Goal: Find specific page/section: Find specific page/section

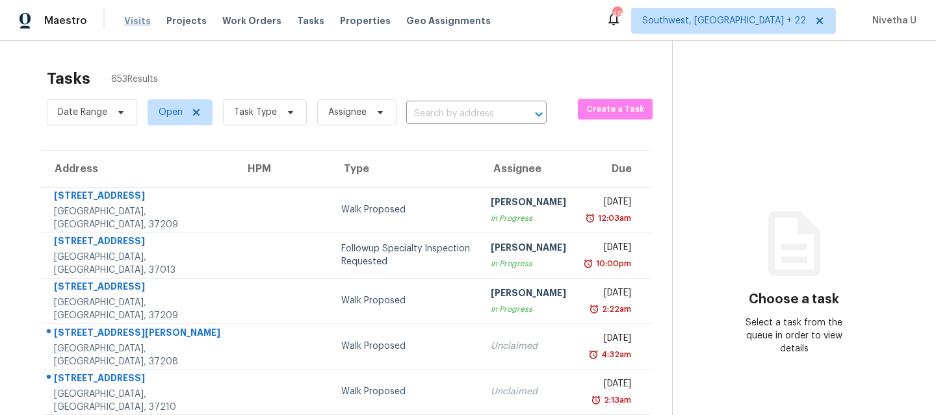
click at [128, 21] on span "Visits" at bounding box center [137, 20] width 27 height 13
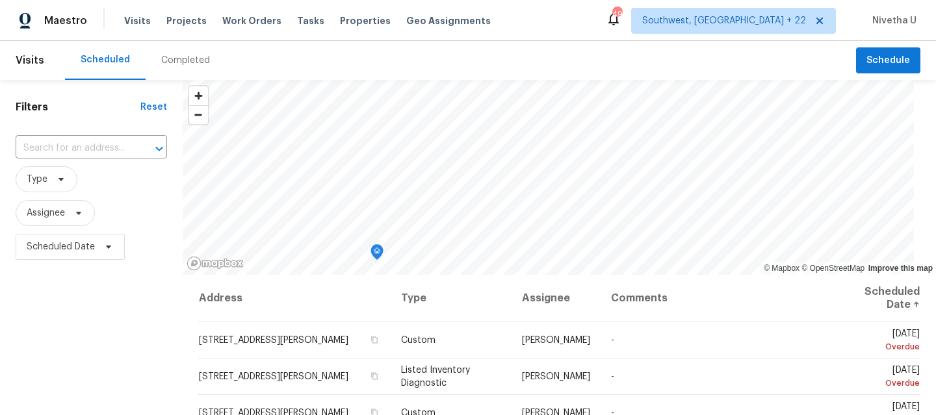
click at [170, 62] on div "Completed" at bounding box center [185, 60] width 49 height 13
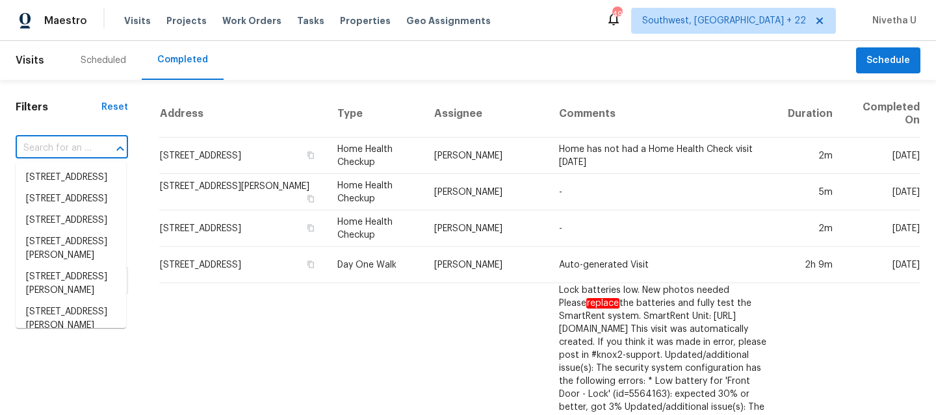
click at [73, 150] on input "text" at bounding box center [54, 148] width 76 height 20
paste input "[STREET_ADDRESS]"
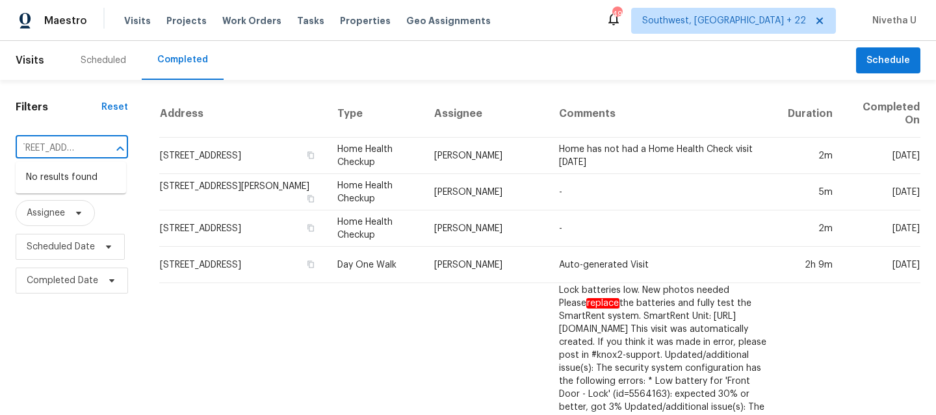
type input "[STREET_ADDRESS]"
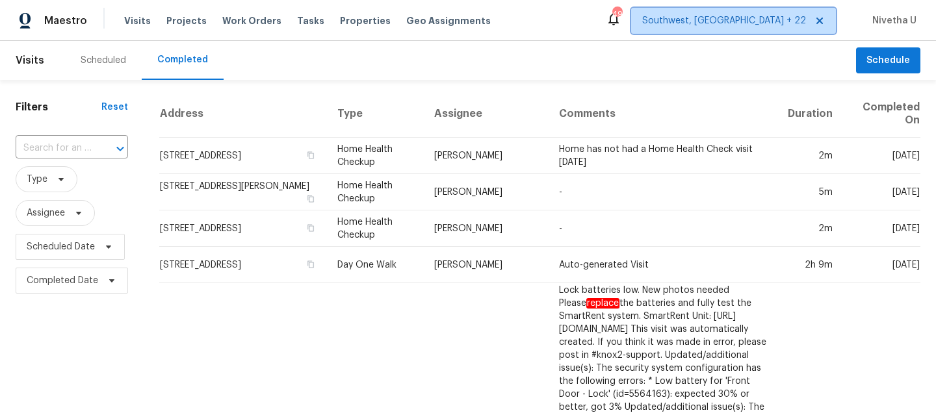
click at [763, 27] on span "Southwest, [GEOGRAPHIC_DATA] + 22" at bounding box center [733, 21] width 205 height 26
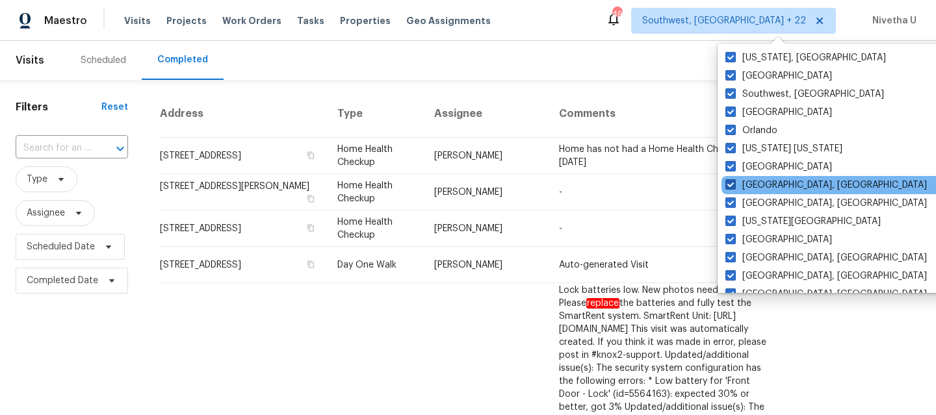
scroll to position [566, 0]
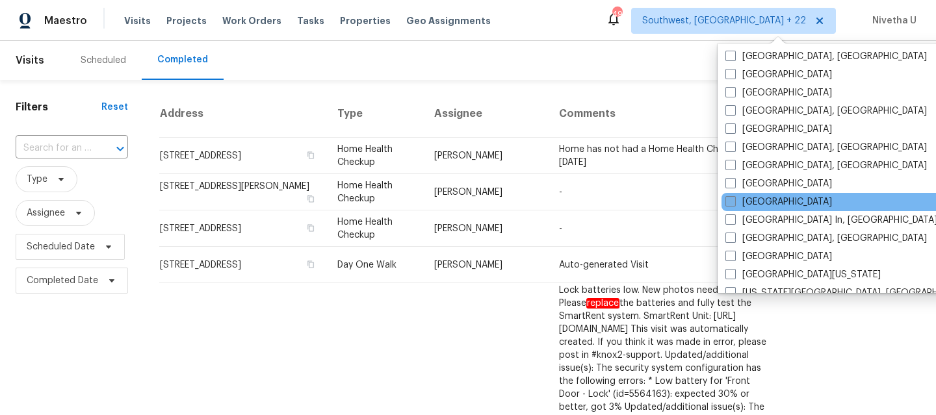
click at [761, 207] on label "Los Angeles" at bounding box center [779, 202] width 107 height 13
click at [734, 204] on input "Los Angeles" at bounding box center [730, 200] width 8 height 8
checkbox input "true"
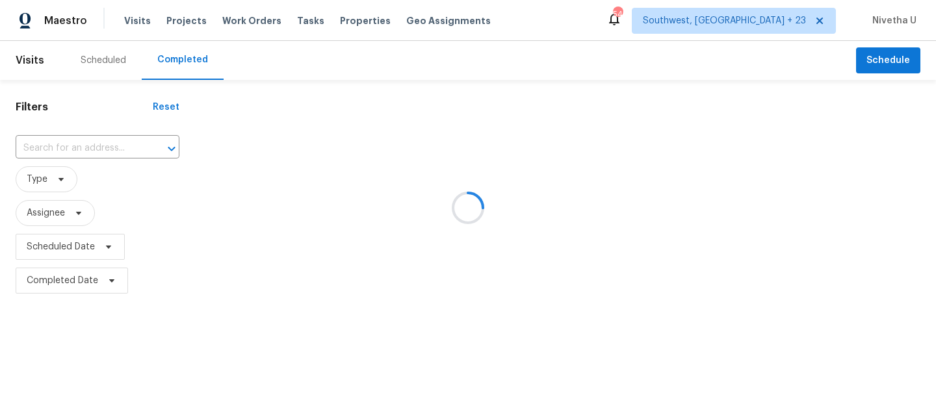
click at [78, 142] on div at bounding box center [468, 207] width 936 height 415
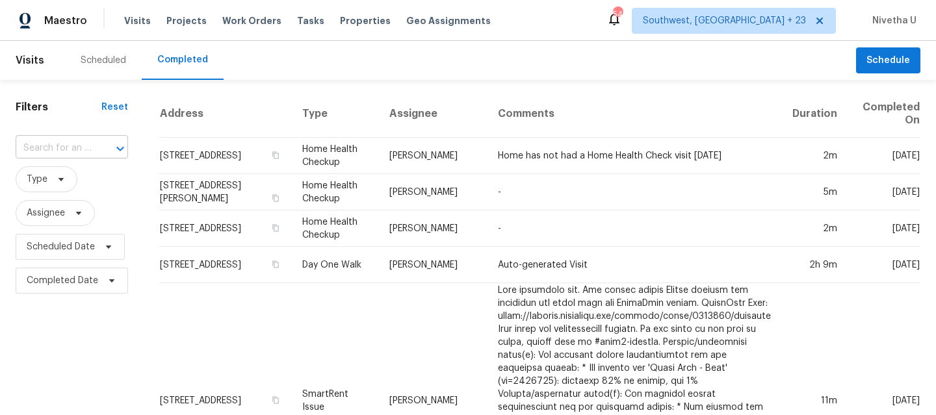
click at [50, 148] on input "text" at bounding box center [54, 148] width 76 height 20
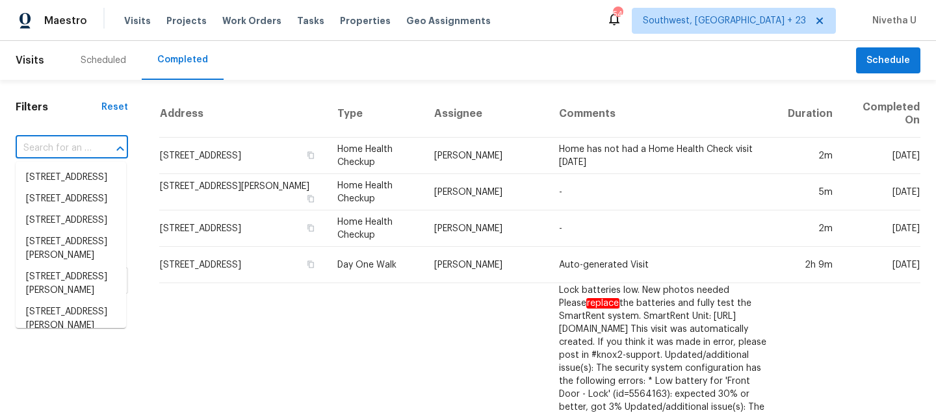
paste input "24932 Tree Ave Mission Viejo, CA 92691"
type input "24932 Tree Ave Mission Viejo, CA 92691"
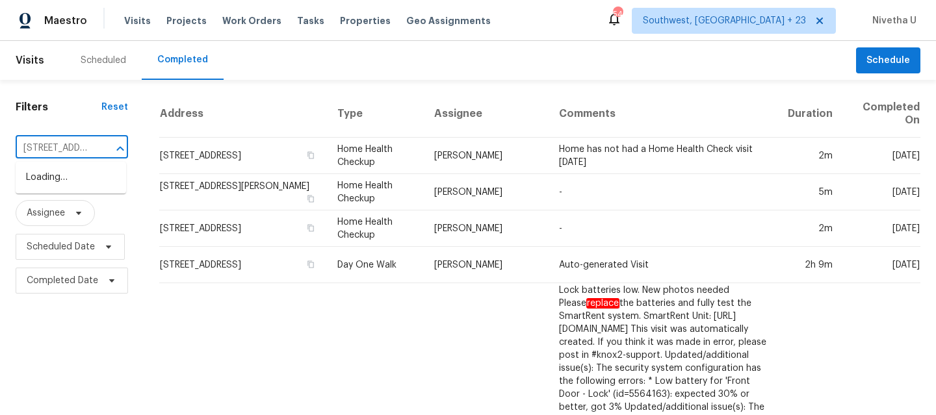
scroll to position [0, 101]
click at [103, 188] on li "24932 Tree Ave, Mission Viejo, CA 92691" at bounding box center [71, 177] width 111 height 21
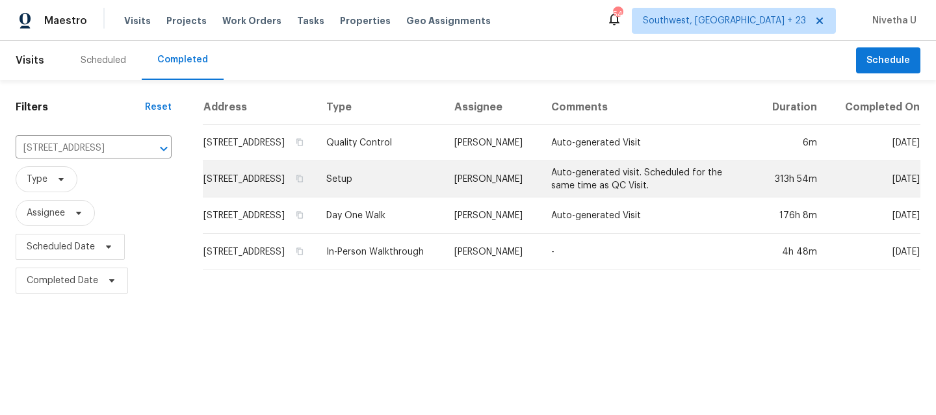
click at [389, 198] on td "Setup" at bounding box center [380, 179] width 129 height 36
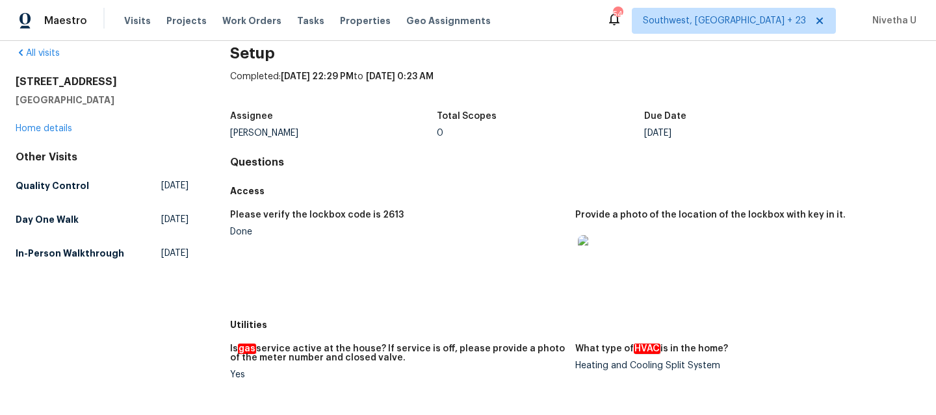
scroll to position [17, 0]
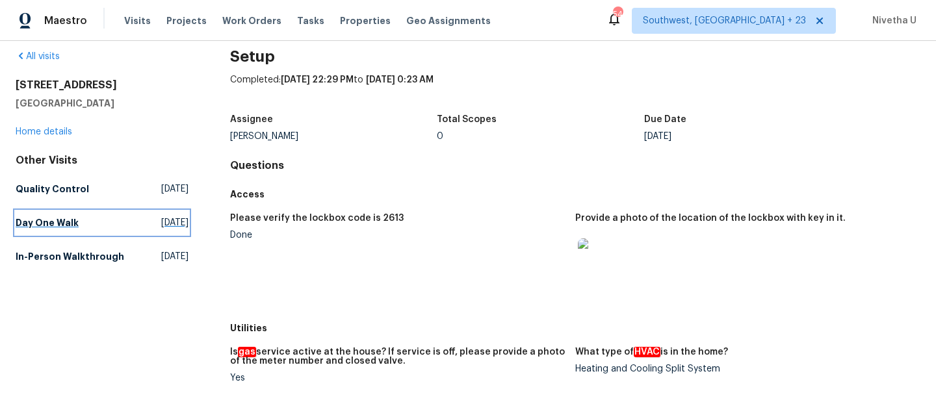
click at [66, 222] on h5 "Day One Walk" at bounding box center [47, 223] width 63 height 13
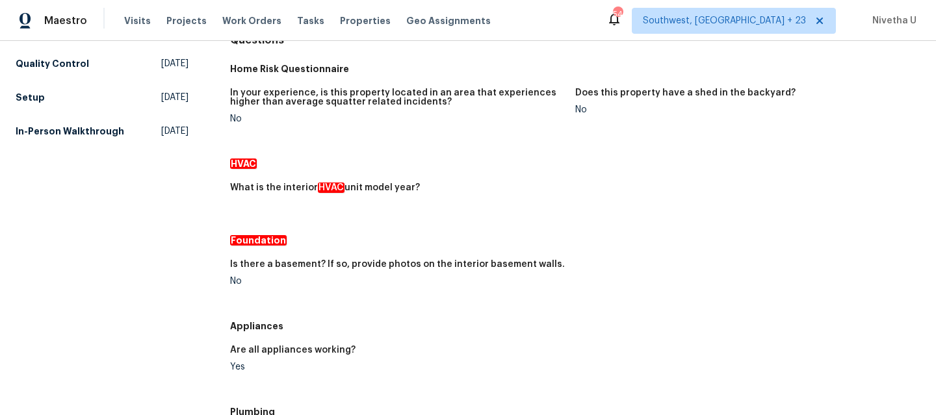
scroll to position [21, 0]
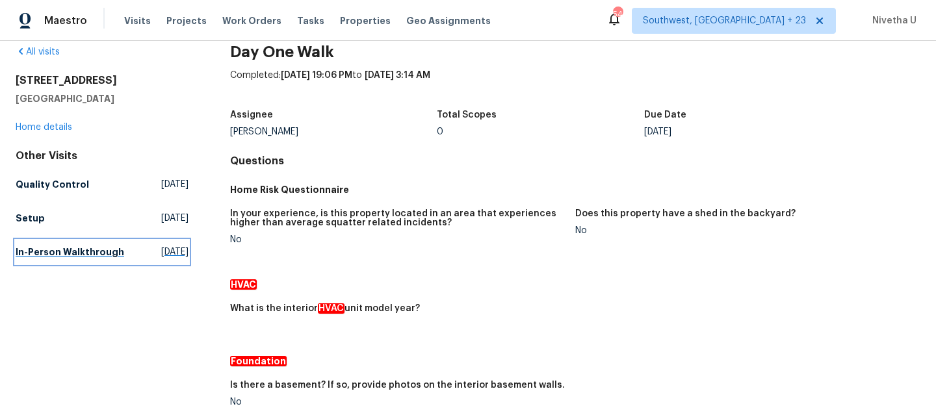
click at [57, 259] on h5 "In-Person Walkthrough" at bounding box center [70, 252] width 109 height 13
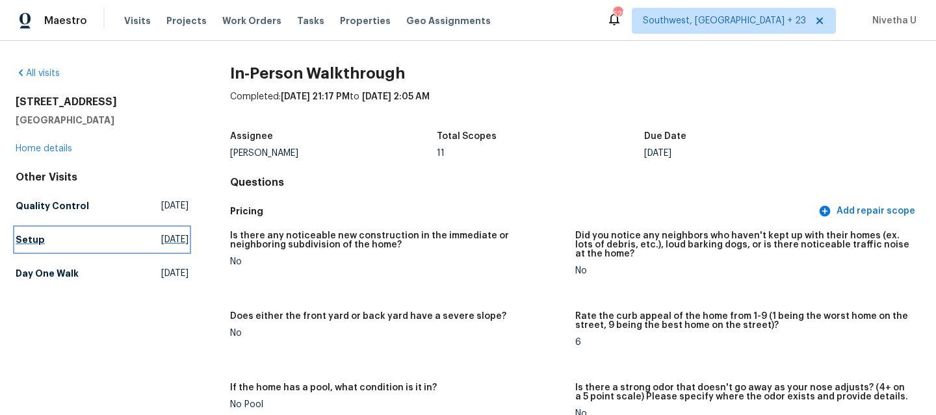
click at [71, 240] on link "Setup Wed, Aug 13 2025" at bounding box center [102, 239] width 173 height 23
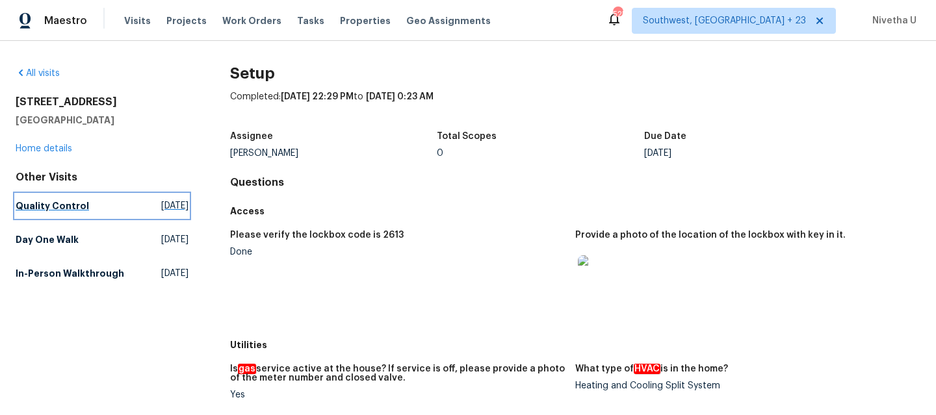
click at [96, 198] on link "Quality Control Thu, Aug 14 2025" at bounding box center [102, 205] width 173 height 23
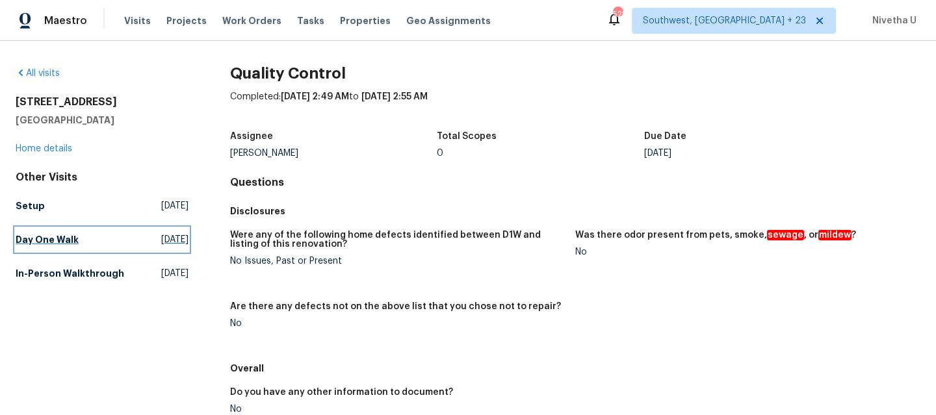
click at [79, 235] on link "Day One Walk Tue, Jul 29 2025" at bounding box center [102, 239] width 173 height 23
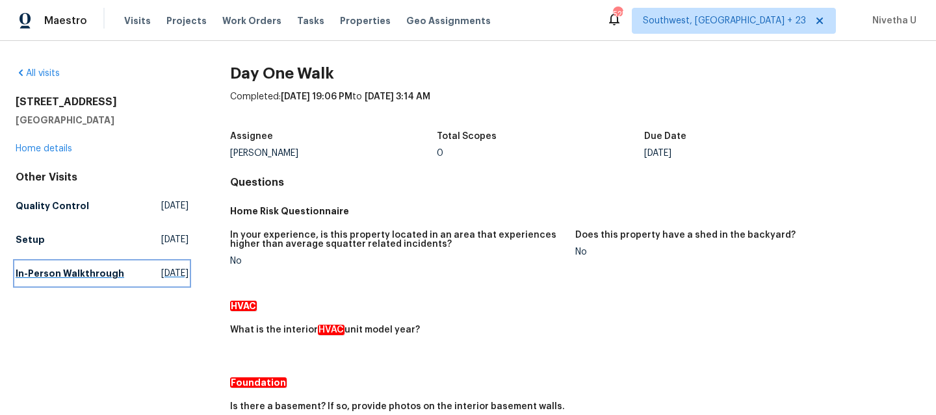
click at [77, 275] on h5 "In-Person Walkthrough" at bounding box center [70, 273] width 109 height 13
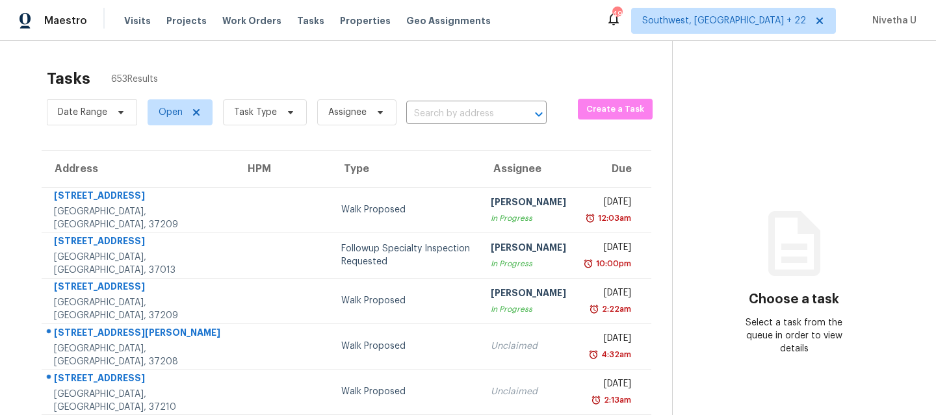
click at [238, 12] on div "Visits Projects Work Orders Tasks Properties Geo Assignments" at bounding box center [315, 21] width 382 height 26
click at [236, 25] on span "Work Orders" at bounding box center [251, 20] width 59 height 13
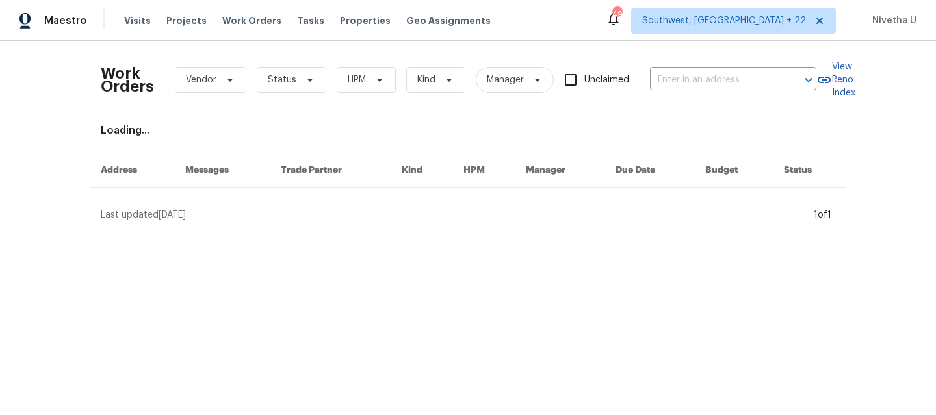
click at [767, 36] on div "Maestro Visits Projects Work Orders Tasks Properties Geo Assignments 498 Southw…" at bounding box center [468, 20] width 936 height 41
click at [760, 18] on span "Southwest, [GEOGRAPHIC_DATA] + 22" at bounding box center [724, 20] width 164 height 13
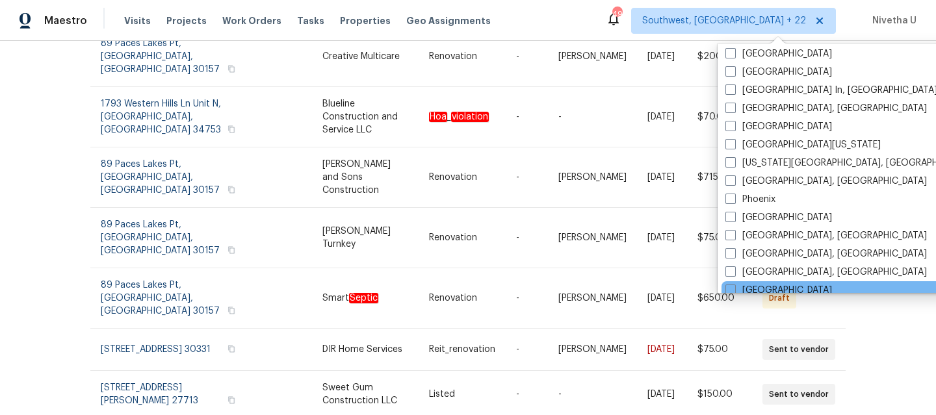
scroll to position [640, 0]
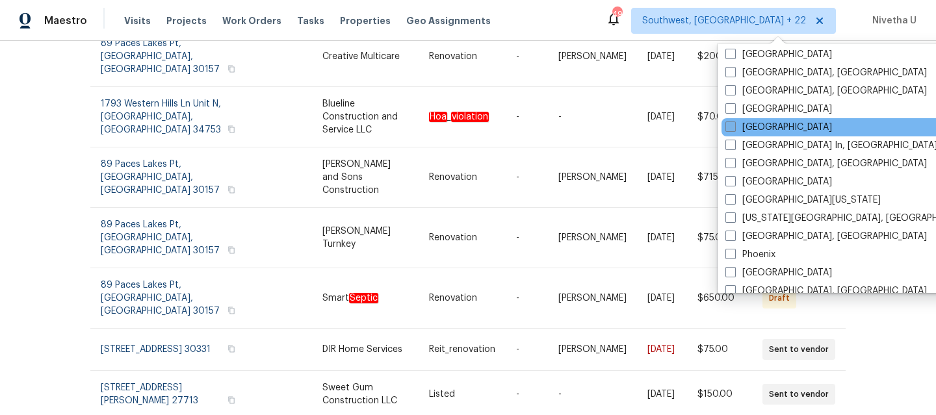
click at [778, 122] on label "[GEOGRAPHIC_DATA]" at bounding box center [779, 127] width 107 height 13
click at [734, 122] on input "[GEOGRAPHIC_DATA]" at bounding box center [730, 125] width 8 height 8
checkbox input "true"
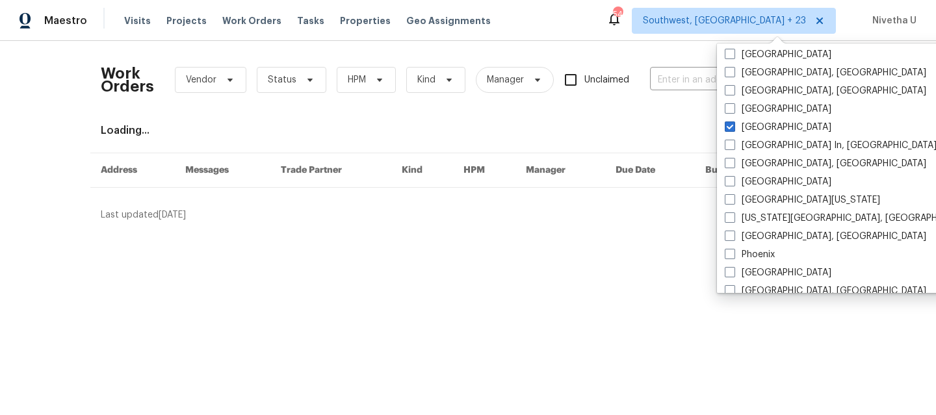
click at [672, 92] on div "Work Orders Vendor Status HPM Kind Manager Unclaimed ​" at bounding box center [459, 79] width 716 height 57
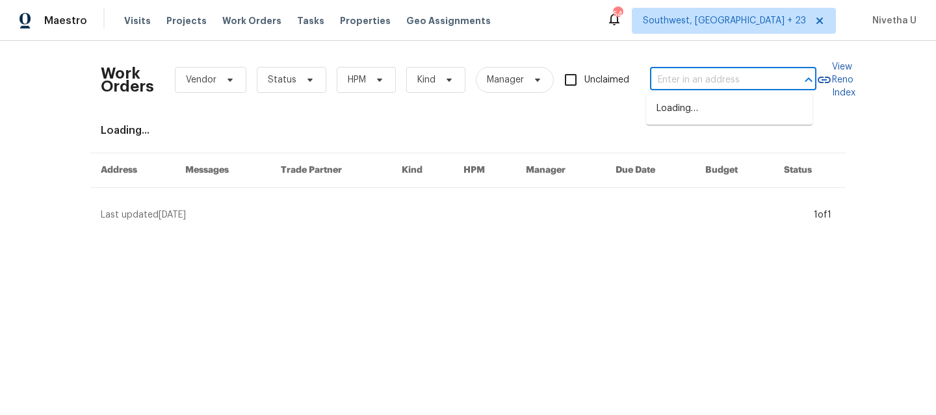
click at [672, 85] on input "text" at bounding box center [715, 80] width 130 height 20
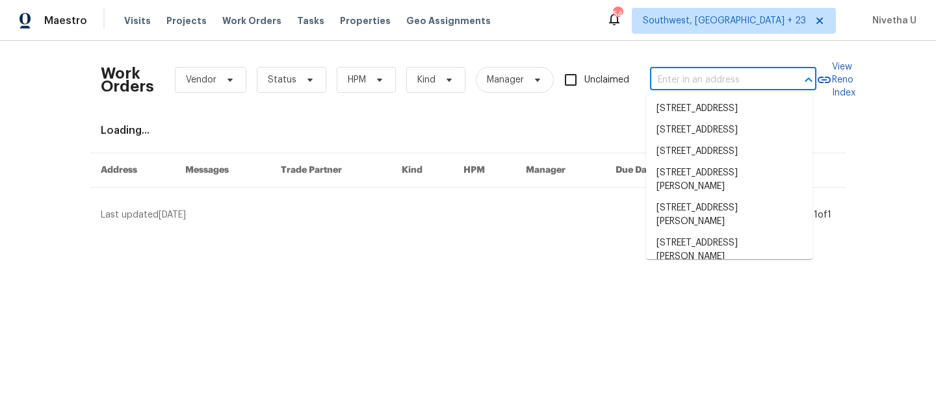
paste input "[STREET_ADDRESS]"
type input "[STREET_ADDRESS]"
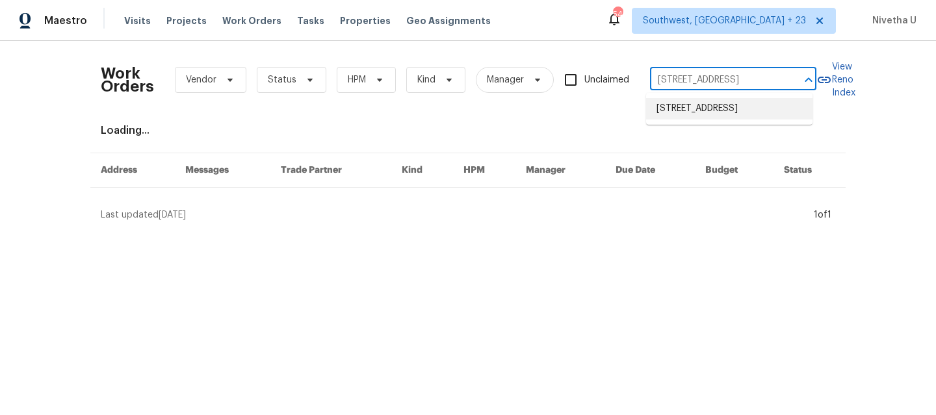
click at [679, 119] on li "24932 Tree Ave, Mission Viejo, CA 92691" at bounding box center [729, 108] width 166 height 21
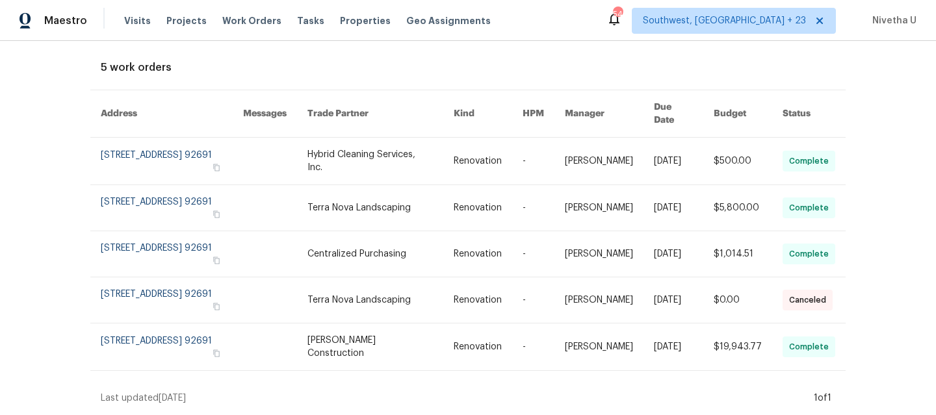
scroll to position [12, 0]
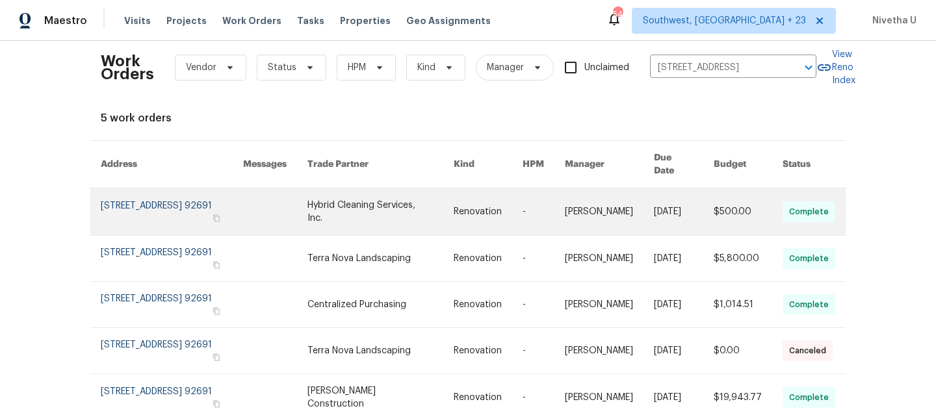
click at [103, 204] on link at bounding box center [172, 212] width 142 height 47
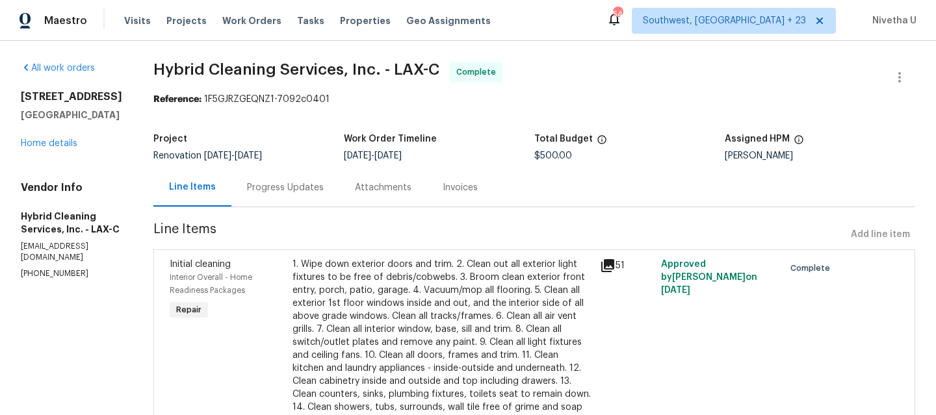
click at [37, 138] on div "24932 Tree Ave Mission Viejo, CA 92691 Home details" at bounding box center [71, 120] width 101 height 60
click at [40, 144] on link "Home details" at bounding box center [49, 143] width 57 height 9
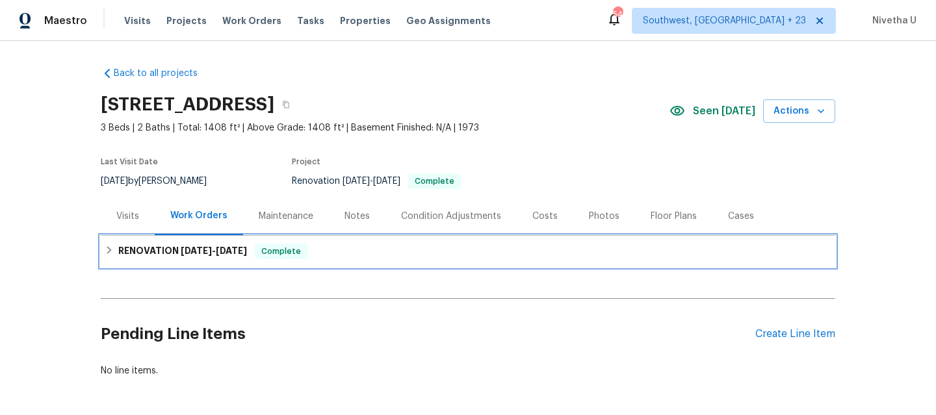
click at [341, 257] on div "RENOVATION 7/29/25 - 8/12/25 Complete" at bounding box center [468, 252] width 727 height 16
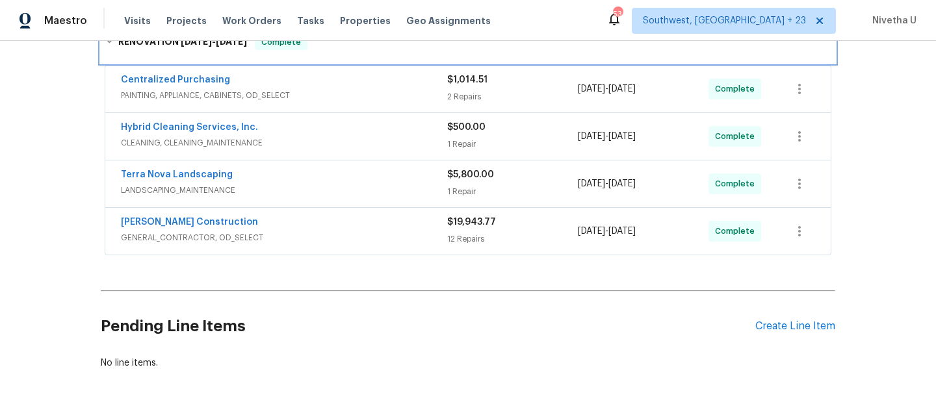
scroll to position [226, 0]
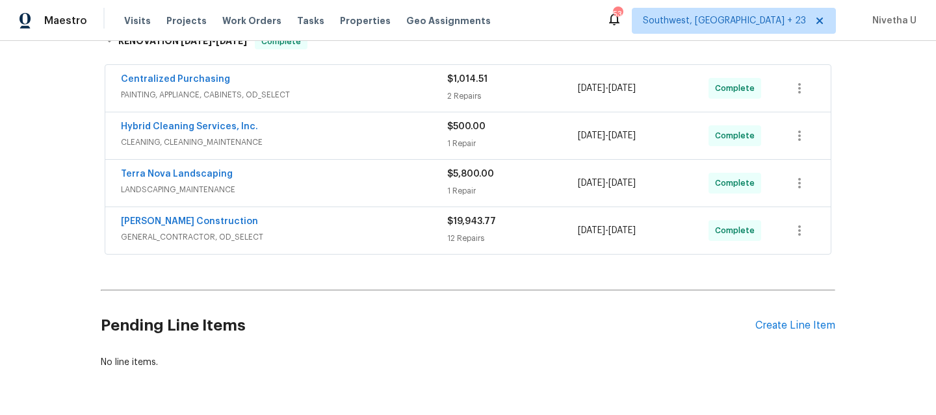
click at [357, 88] on span "PAINTING, APPLIANCE, CABINETS, OD_SELECT" at bounding box center [284, 94] width 326 height 13
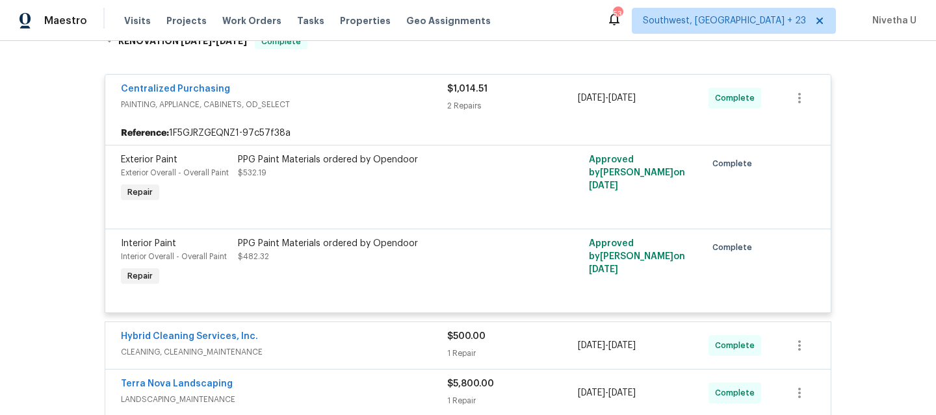
click at [358, 101] on span "PAINTING, APPLIANCE, CABINETS, OD_SELECT" at bounding box center [284, 104] width 326 height 13
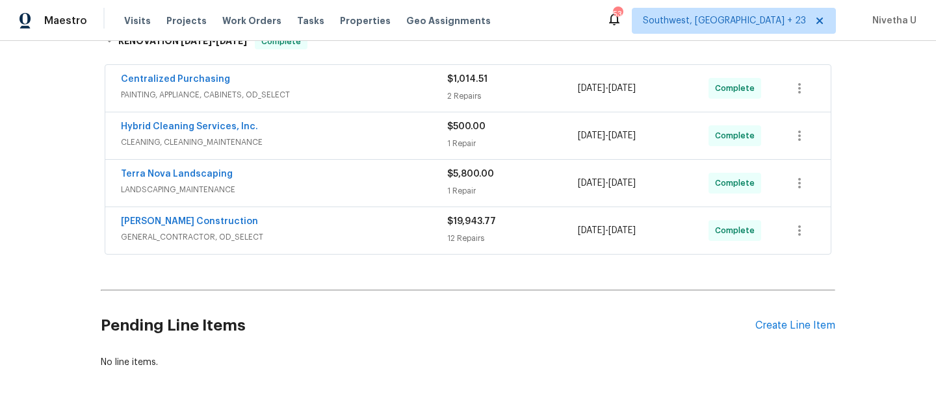
click at [359, 228] on div "Navarro Construction" at bounding box center [284, 223] width 326 height 16
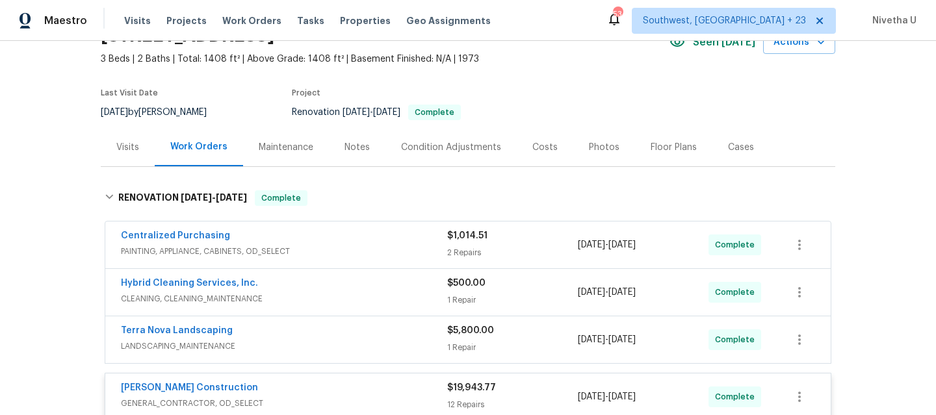
scroll to position [194, 0]
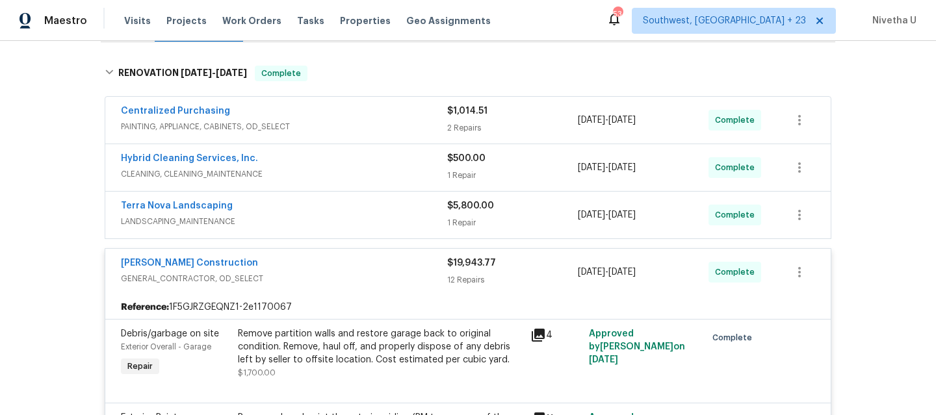
click at [356, 224] on span "LANDSCAPING_MAINTENANCE" at bounding box center [284, 221] width 326 height 13
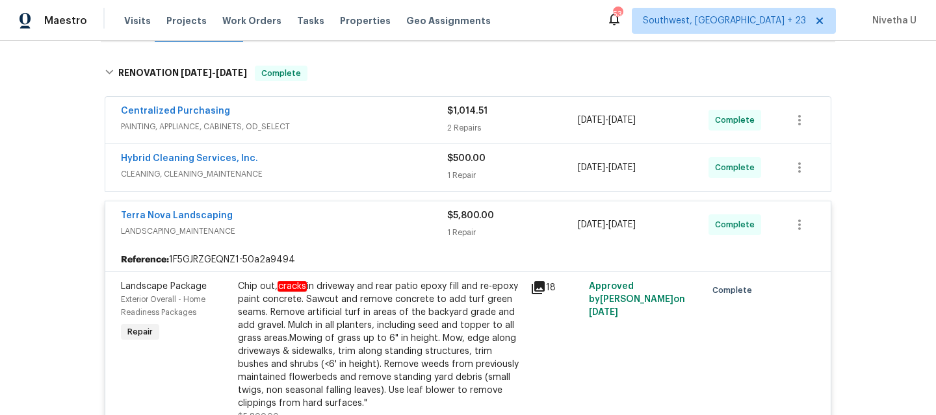
click at [346, 176] on span "CLEANING, CLEANING_MAINTENANCE" at bounding box center [284, 174] width 326 height 13
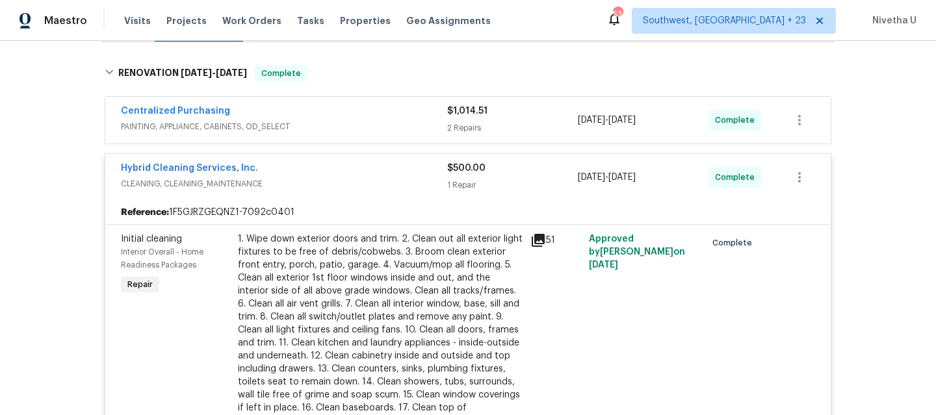
click at [354, 125] on span "PAINTING, APPLIANCE, CABINETS, OD_SELECT" at bounding box center [284, 126] width 326 height 13
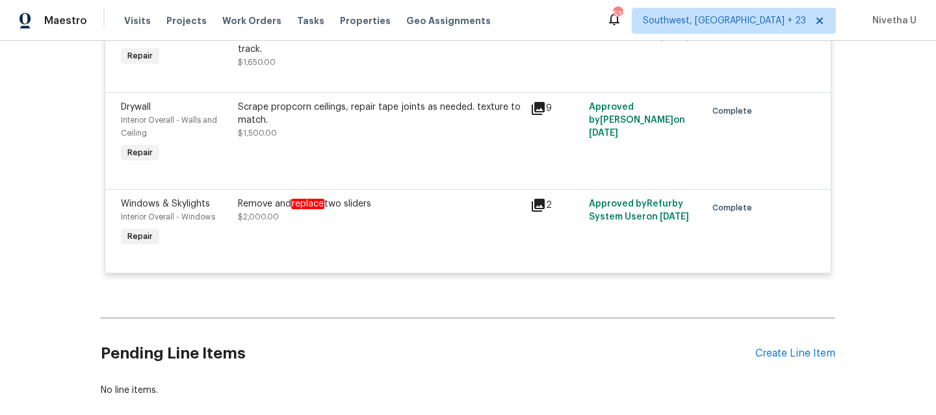
scroll to position [2391, 0]
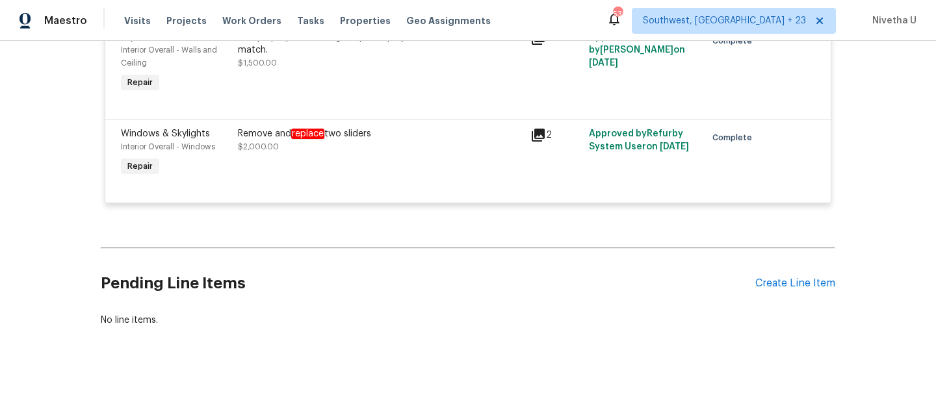
click at [540, 127] on icon at bounding box center [539, 135] width 16 height 16
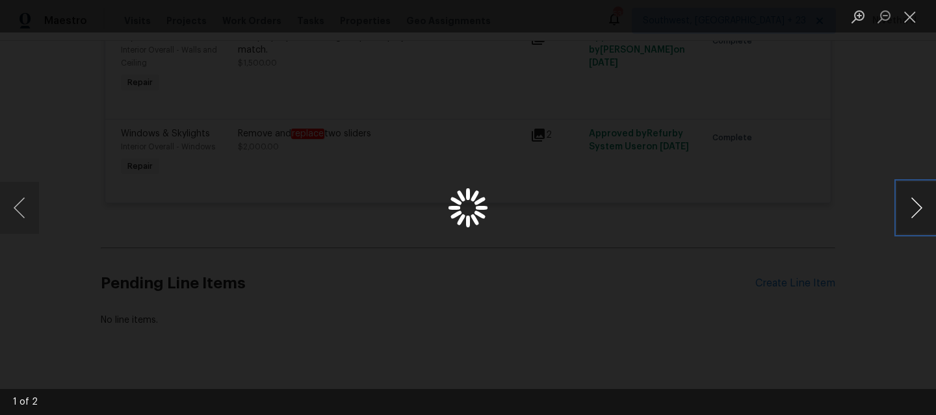
click at [906, 209] on button "Next image" at bounding box center [916, 208] width 39 height 52
click at [905, 209] on button "Next image" at bounding box center [916, 208] width 39 height 52
click at [915, 16] on button "Close lightbox" at bounding box center [910, 16] width 26 height 23
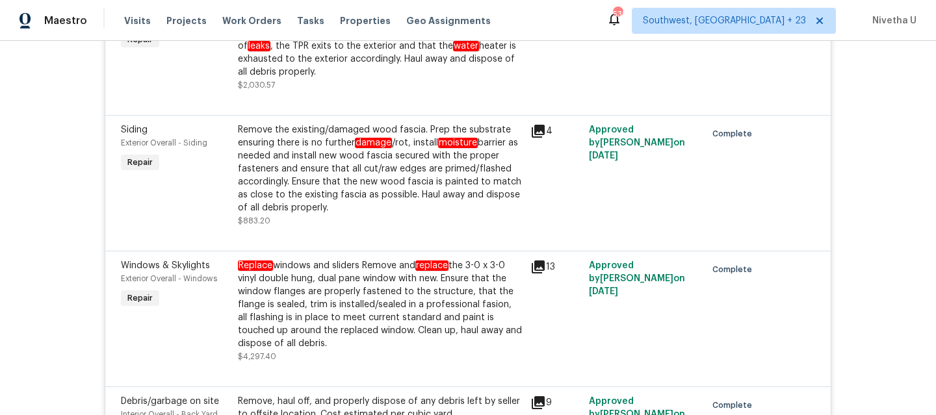
scroll to position [1686, 0]
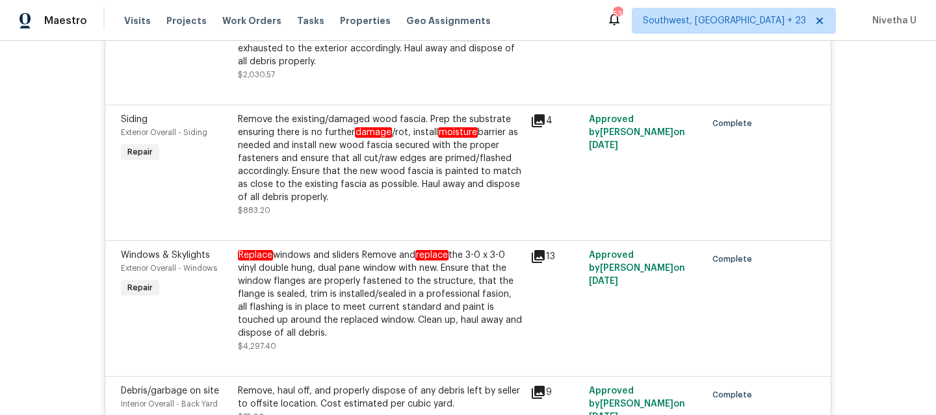
click at [467, 256] on div "Replace windows and sliders ￼Remove and replace the 3-0 x 3-0 vinyl double hung…" at bounding box center [380, 294] width 285 height 91
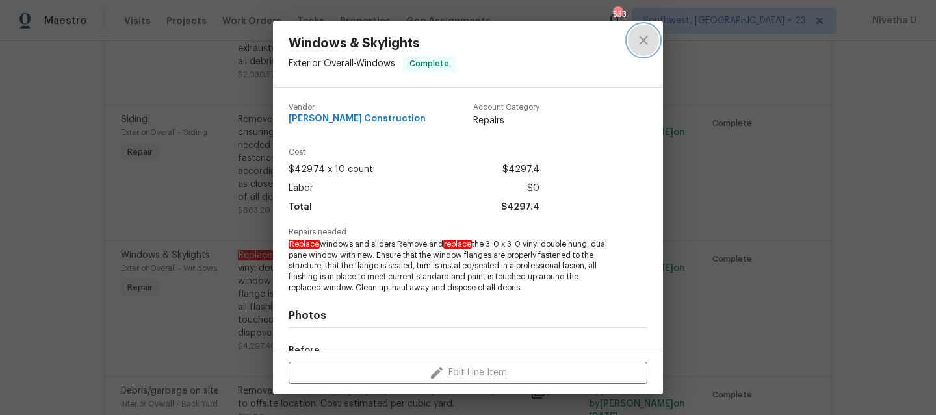
click at [642, 44] on icon "close" at bounding box center [644, 41] width 16 height 16
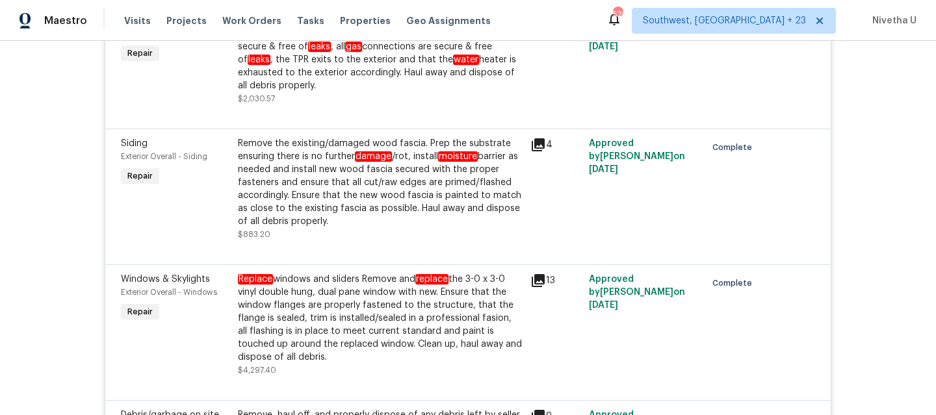
scroll to position [1642, 0]
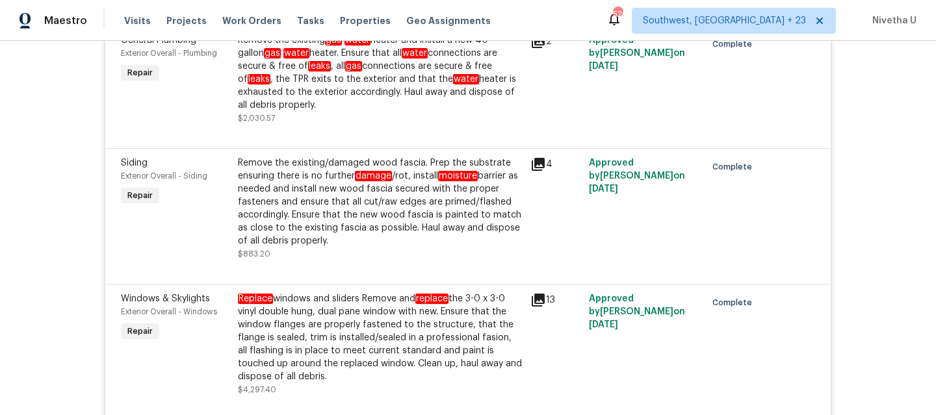
click at [393, 337] on div "Replace windows and sliders ￼Remove and replace the 3-0 x 3-0 vinyl double hung…" at bounding box center [380, 338] width 285 height 91
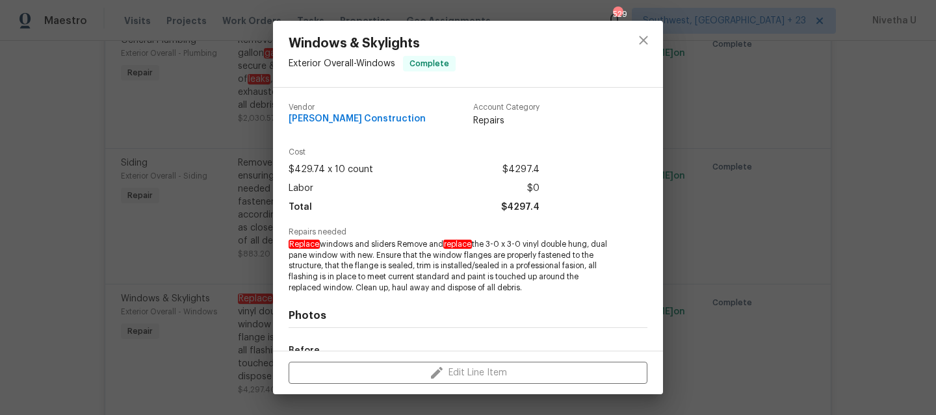
scroll to position [161, 0]
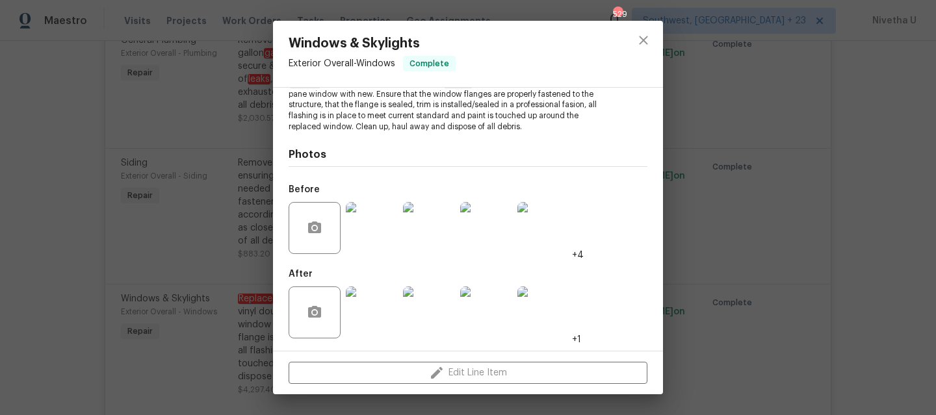
click at [370, 314] on img at bounding box center [372, 313] width 52 height 52
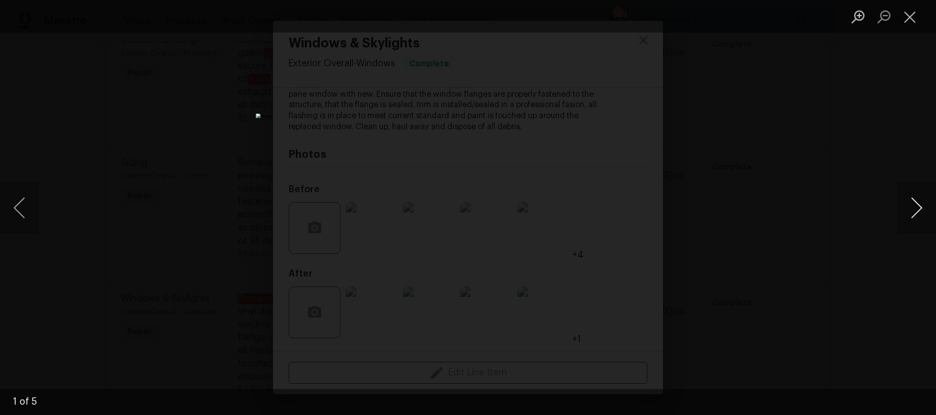
click at [917, 209] on button "Next image" at bounding box center [916, 208] width 39 height 52
click at [920, 35] on div "Lightbox" at bounding box center [468, 207] width 936 height 415
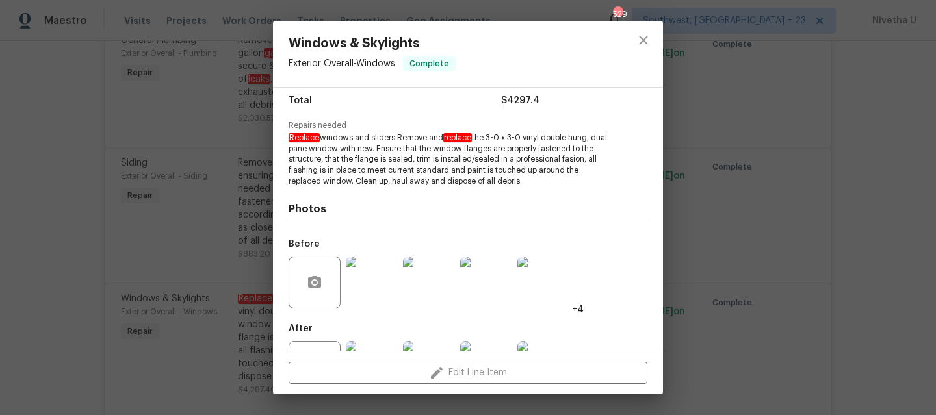
scroll to position [105, 0]
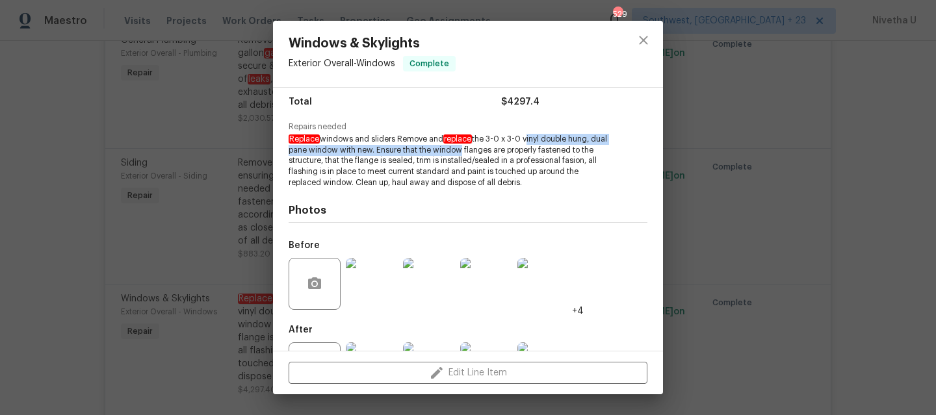
drag, startPoint x: 530, startPoint y: 138, endPoint x: 342, endPoint y: 161, distance: 189.3
click at [380, 161] on span "Replace windows and sliders ￼Remove and replace the 3-0 x 3-0 vinyl double hung…" at bounding box center [450, 161] width 323 height 55
click at [215, 168] on div "Windows & Skylights Exterior Overall - Windows Complete Vendor Navarro Construc…" at bounding box center [468, 207] width 936 height 415
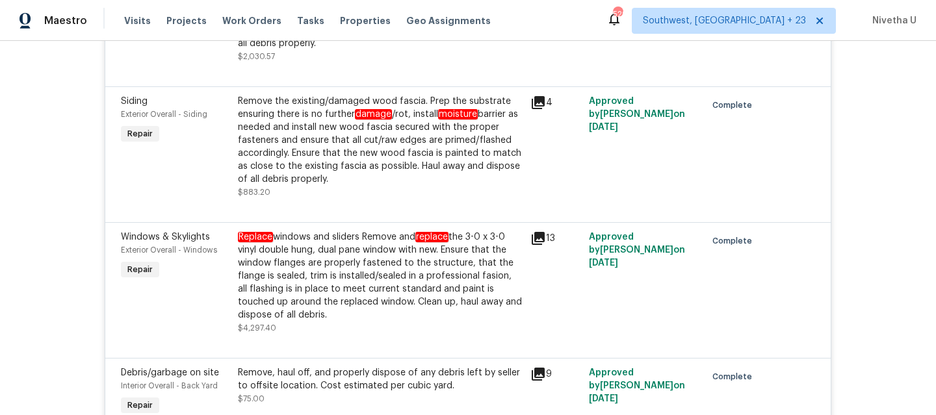
scroll to position [1689, 0]
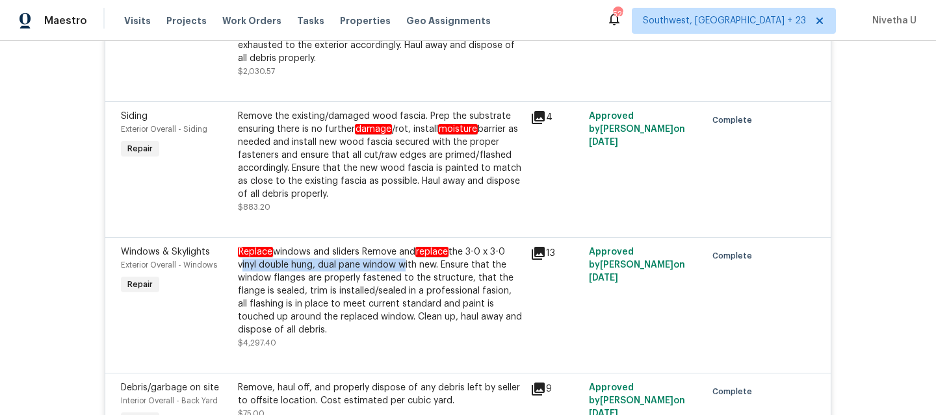
drag, startPoint x: 232, startPoint y: 267, endPoint x: 395, endPoint y: 270, distance: 162.6
click at [395, 270] on div "Replace windows and sliders ￼Remove and replace the 3-0 x 3-0 vinyl double hung…" at bounding box center [380, 298] width 293 height 112
copy div "vinyl double hung, dual pane window"
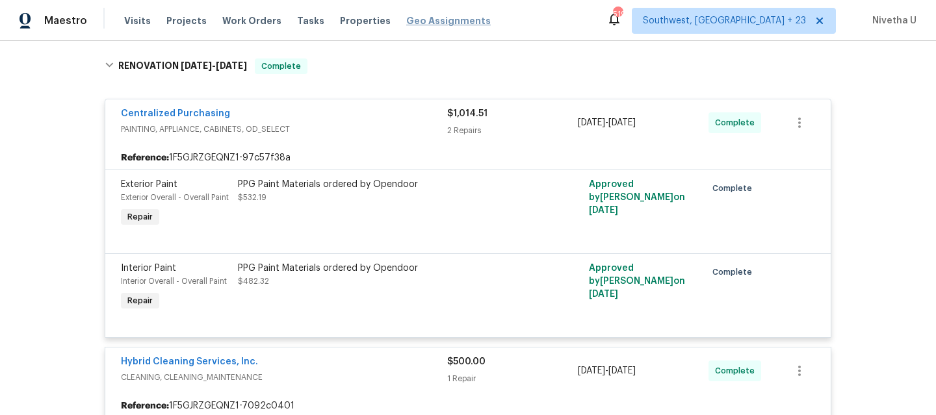
scroll to position [198, 0]
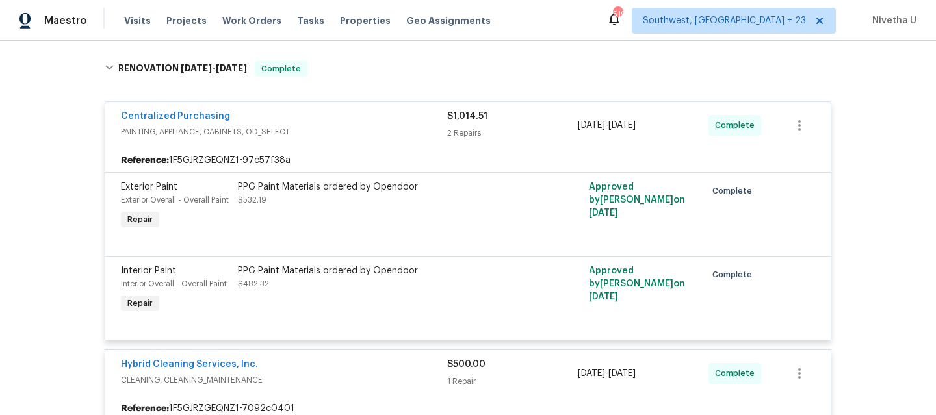
click at [378, 102] on div "Centralized Purchasing PAINTING, APPLIANCE, CABINETS, OD_SELECT $1,014.51 2 Rep…" at bounding box center [468, 125] width 726 height 47
click at [376, 127] on span "PAINTING, APPLIANCE, CABINETS, OD_SELECT" at bounding box center [284, 131] width 326 height 13
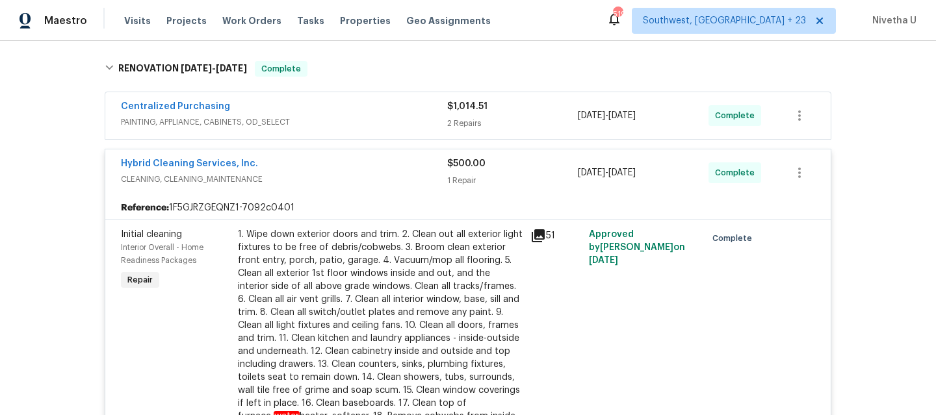
click at [367, 177] on span "CLEANING, CLEANING_MAINTENANCE" at bounding box center [284, 179] width 326 height 13
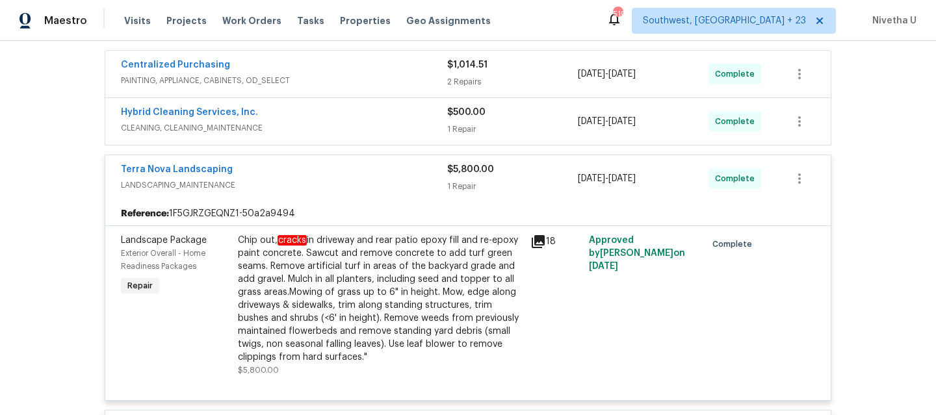
click at [367, 177] on div "Terra Nova Landscaping" at bounding box center [284, 171] width 326 height 16
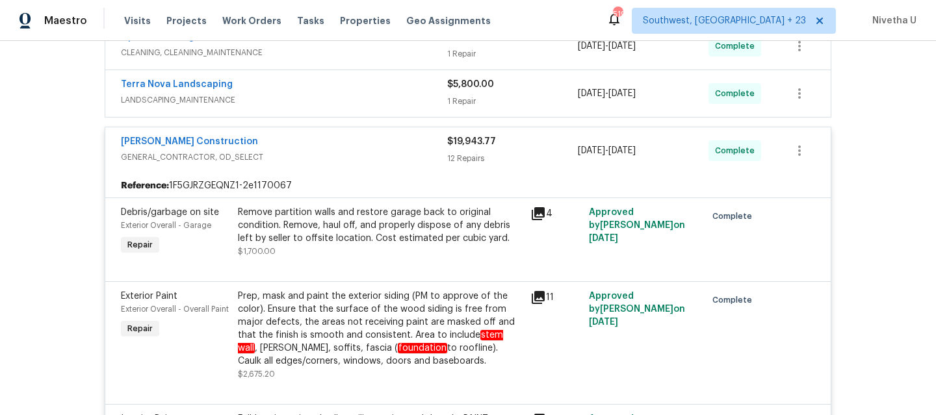
click at [361, 158] on span "GENERAL_CONTRACTOR, OD_SELECT" at bounding box center [284, 157] width 326 height 13
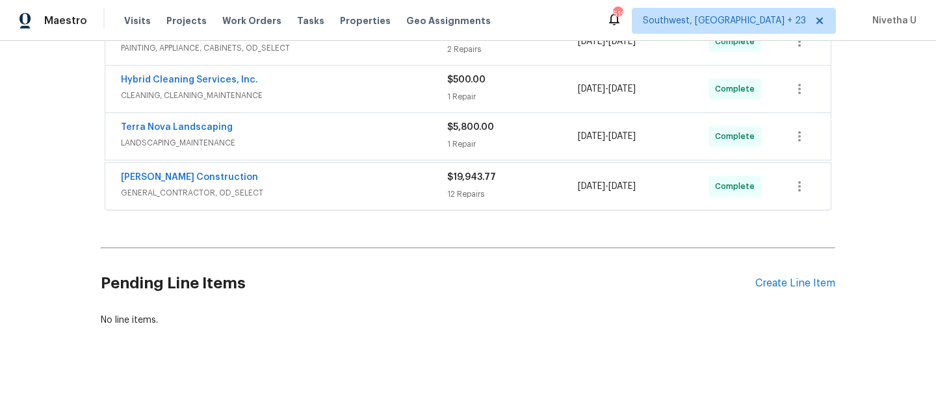
scroll to position [278, 0]
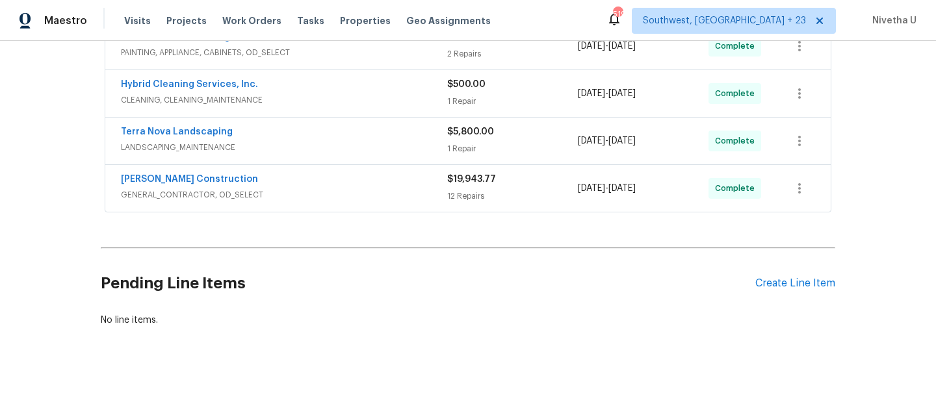
click at [355, 178] on div "Navarro Construction" at bounding box center [284, 181] width 326 height 16
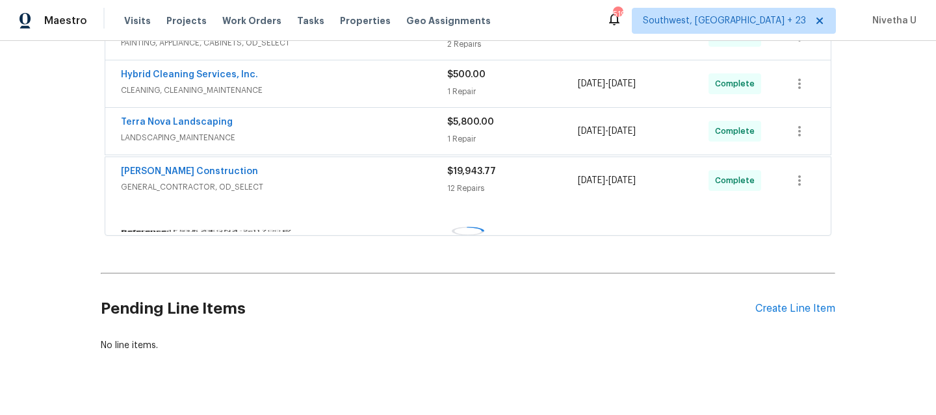
scroll to position [315, 0]
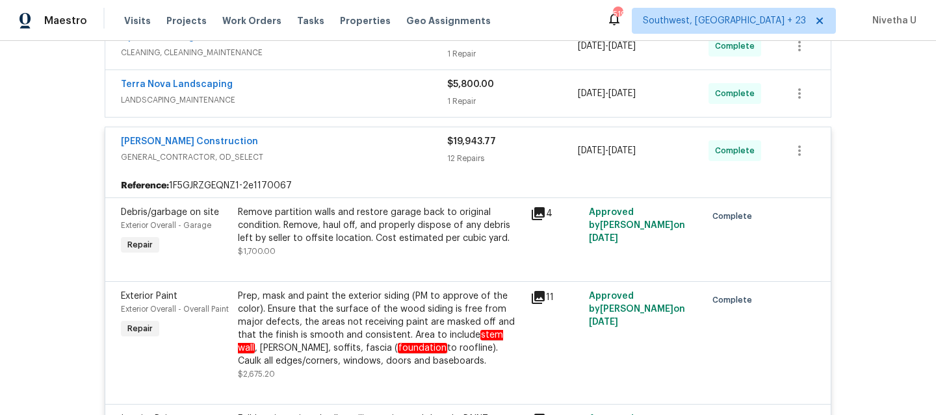
click at [353, 161] on span "GENERAL_CONTRACTOR, OD_SELECT" at bounding box center [284, 157] width 326 height 13
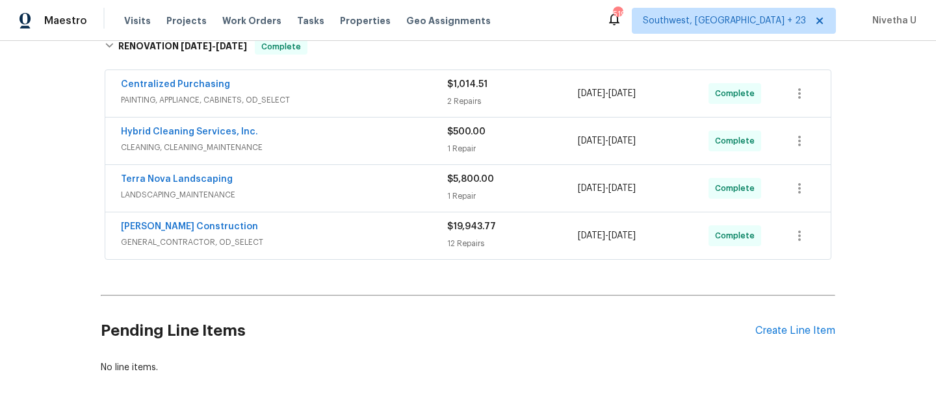
scroll to position [219, 0]
click at [376, 247] on span "GENERAL_CONTRACTOR, OD_SELECT" at bounding box center [284, 243] width 326 height 13
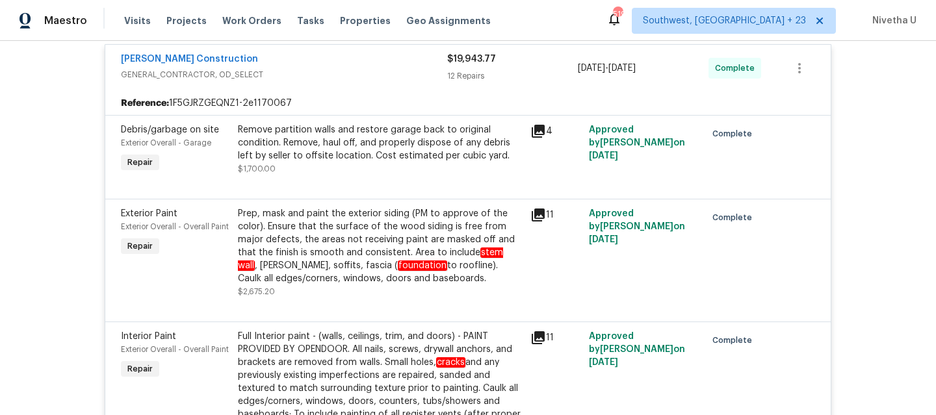
scroll to position [300, 0]
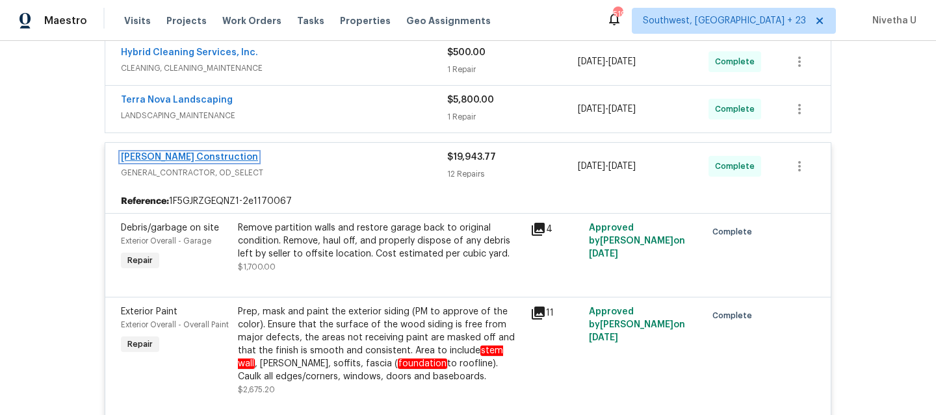
click at [160, 159] on link "Navarro Construction" at bounding box center [189, 157] width 137 height 9
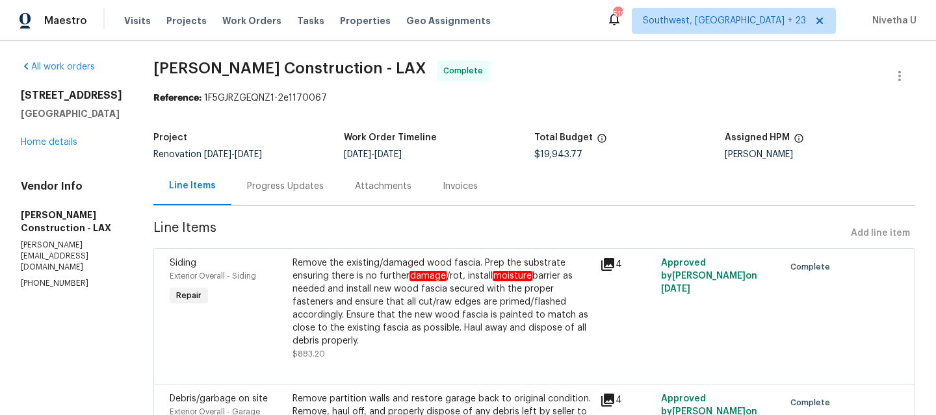
scroll to position [4, 0]
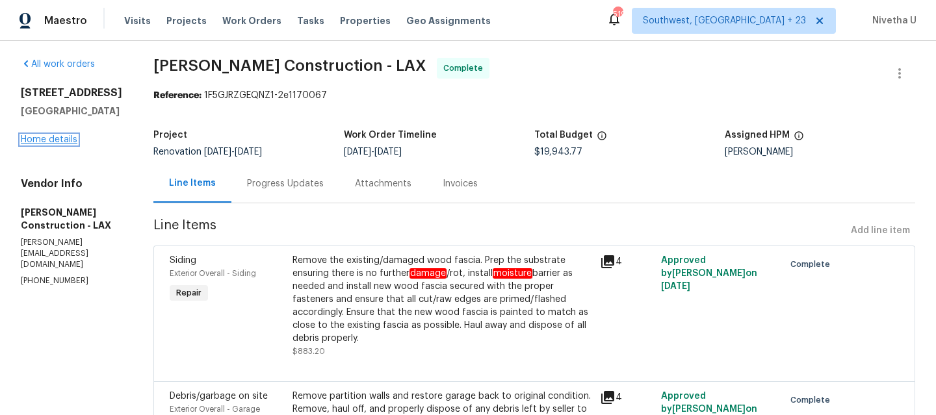
click at [46, 137] on link "Home details" at bounding box center [49, 139] width 57 height 9
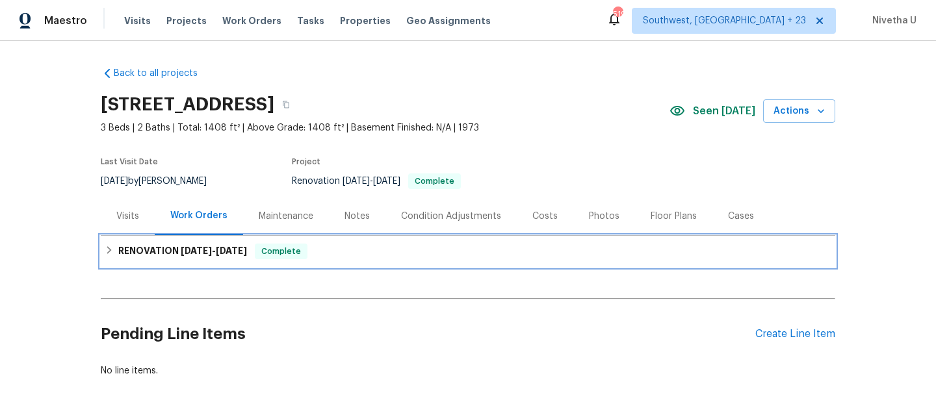
click at [241, 258] on h6 "RENOVATION 7/29/25 - 8/12/25" at bounding box center [182, 252] width 129 height 16
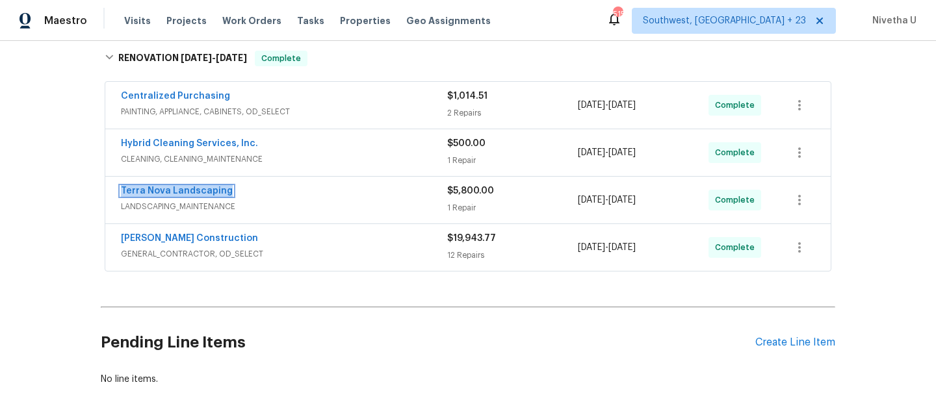
scroll to position [144, 0]
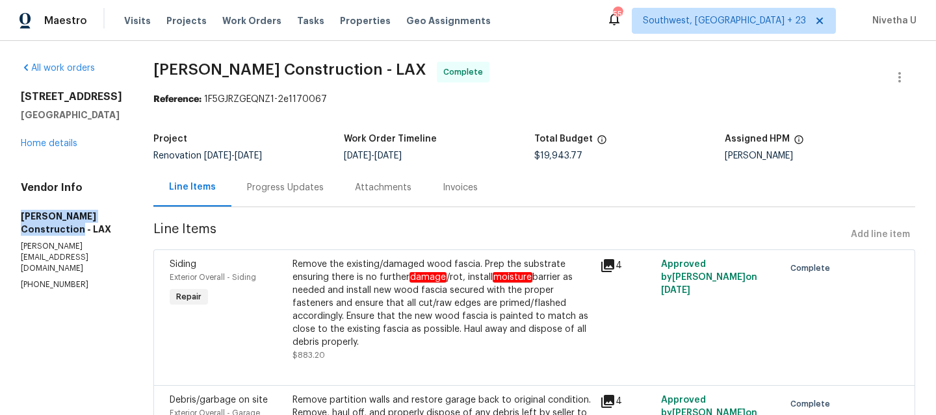
drag, startPoint x: 158, startPoint y: 214, endPoint x: 0, endPoint y: 215, distance: 158.0
copy h5 "Navarro Construction - LAX"
drag, startPoint x: 161, startPoint y: 234, endPoint x: 10, endPoint y: 233, distance: 150.8
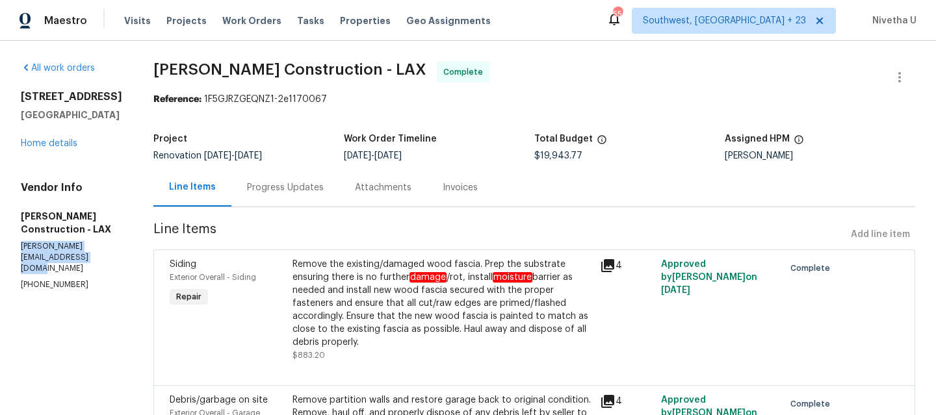
copy p "navarro.construction310@gmail.com"
drag, startPoint x: 86, startPoint y: 252, endPoint x: 0, endPoint y: 251, distance: 85.8
copy p "(310) 701-8078"
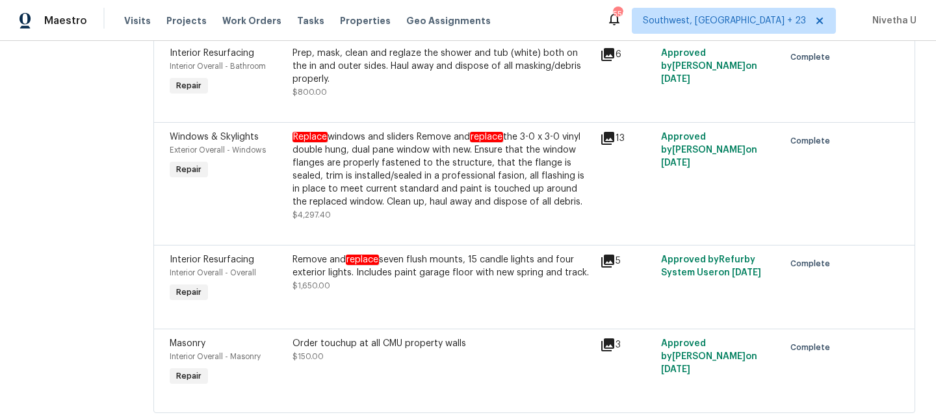
scroll to position [1070, 0]
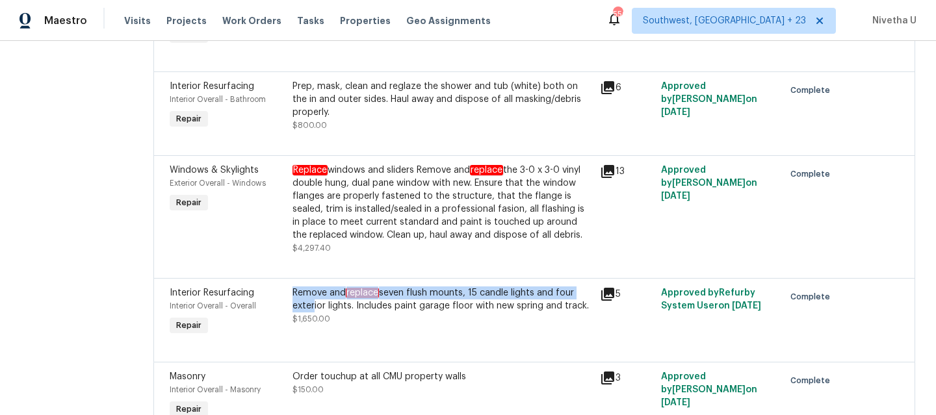
drag, startPoint x: 320, startPoint y: 332, endPoint x: 356, endPoint y: 346, distance: 38.9
click at [356, 313] on div "Remove and replace seven flush mounts, 15 candle lights and four exterior light…" at bounding box center [443, 300] width 300 height 26
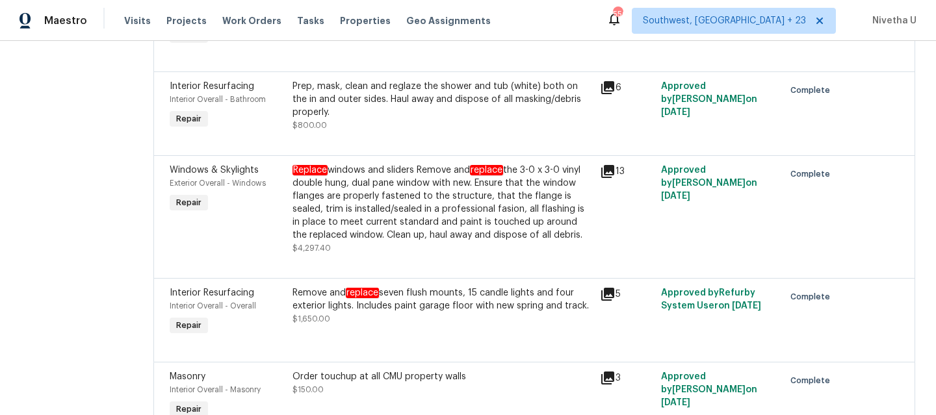
click at [395, 313] on div "Remove and replace seven flush mounts, 15 candle lights and four exterior light…" at bounding box center [443, 300] width 300 height 26
drag, startPoint x: 373, startPoint y: 334, endPoint x: 497, endPoint y: 354, distance: 125.8
click at [497, 313] on div "Remove and replace seven flush mounts, 15 candle lights and four exterior light…" at bounding box center [443, 300] width 300 height 26
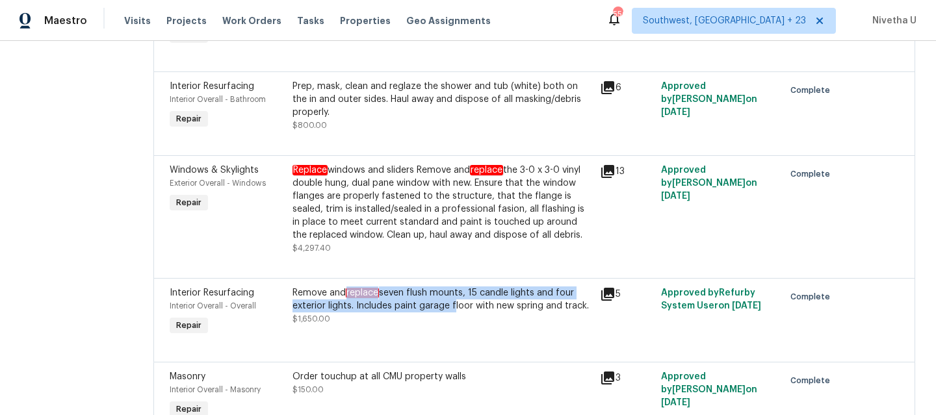
copy div "replace seven flush mounts, 15 candle lights and four exterior lights. Includes…"
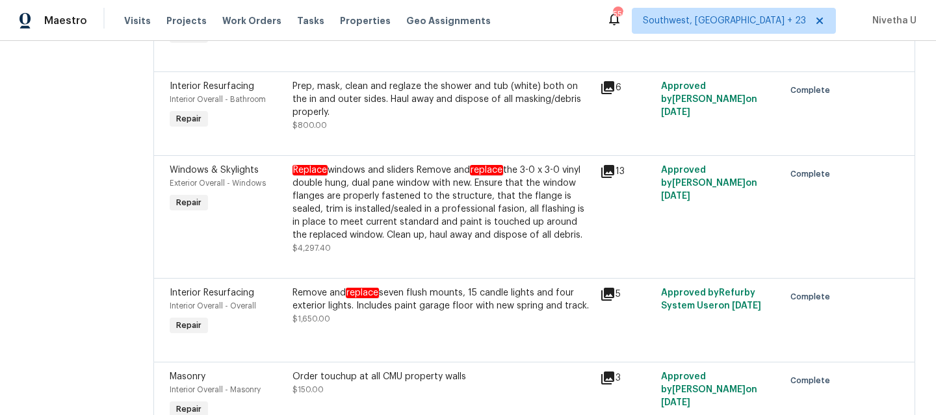
click at [454, 326] on div "Remove and replace seven flush mounts, 15 candle lights and four exterior light…" at bounding box center [443, 306] width 300 height 39
drag, startPoint x: 466, startPoint y: 354, endPoint x: 577, endPoint y: 357, distance: 111.2
click at [577, 313] on div "Remove and replace seven flush mounts, 15 candle lights and four exterior light…" at bounding box center [443, 300] width 300 height 26
copy div "garage floor with new spring and track."
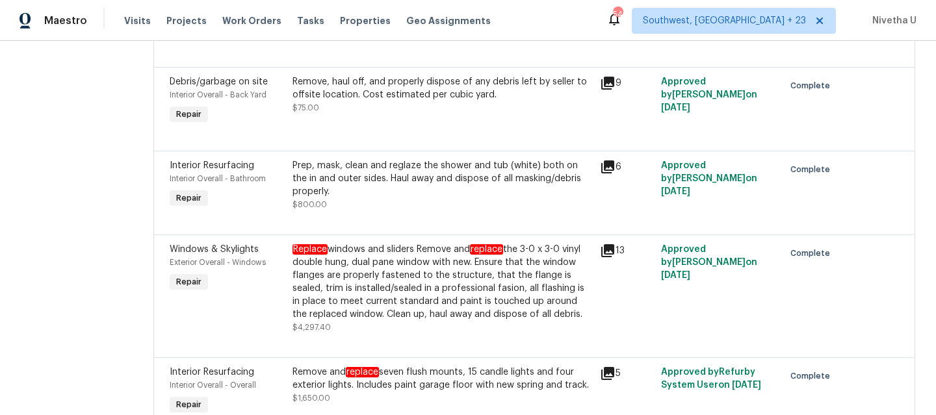
scroll to position [988, 0]
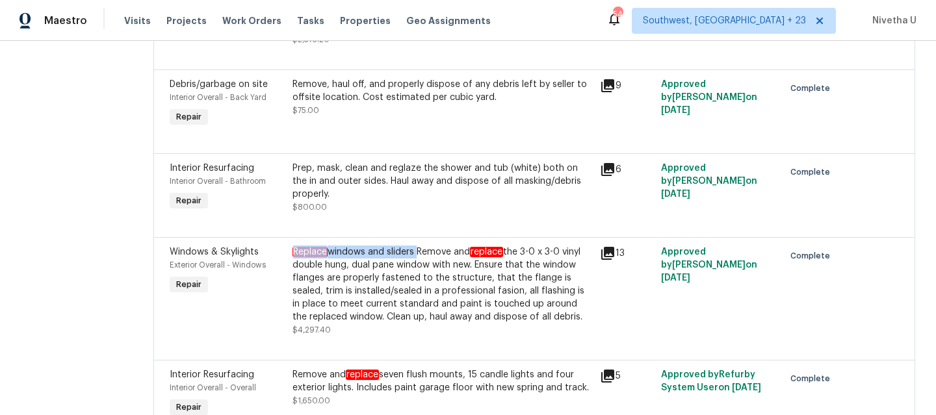
drag, startPoint x: 318, startPoint y: 282, endPoint x: 443, endPoint y: 283, distance: 124.8
click at [443, 283] on div "Replace windows and sliders ￼Remove and replace the 3-0 x 3-0 vinyl double hung…" at bounding box center [443, 291] width 308 height 99
copy div "Replace windows and sliders"
drag, startPoint x: 320, startPoint y: 296, endPoint x: 475, endPoint y: 295, distance: 154.8
click at [475, 295] on div "Replace windows and sliders ￼Remove and replace the 3-0 x 3-0 vinyl double hung…" at bounding box center [443, 285] width 300 height 78
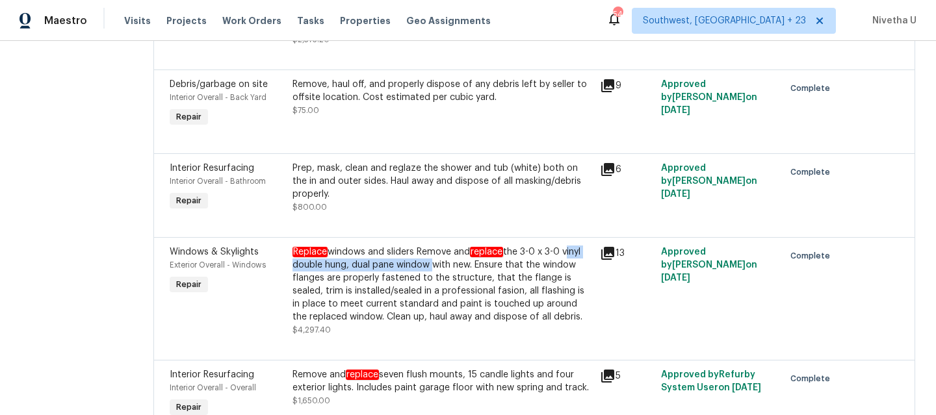
copy div "vinyl double hung, dual pane window"
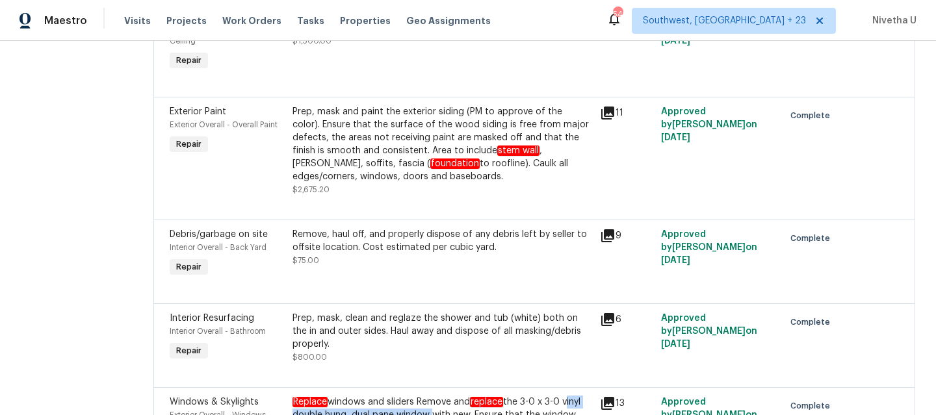
scroll to position [837, 0]
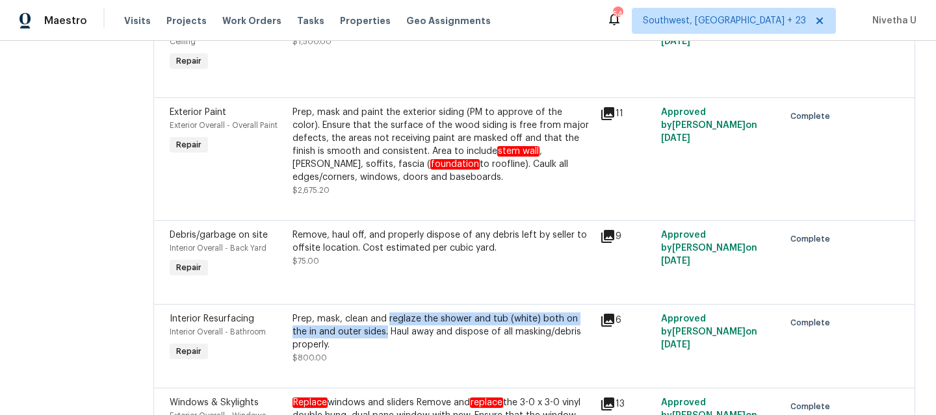
drag, startPoint x: 414, startPoint y: 349, endPoint x: 413, endPoint y: 364, distance: 15.6
click at [413, 352] on div "Prep, mask, clean and reglaze the shower and tub (white) both on the in and out…" at bounding box center [443, 332] width 300 height 39
copy div "reglaze the shower and tub (white) both on the in and outer sides."
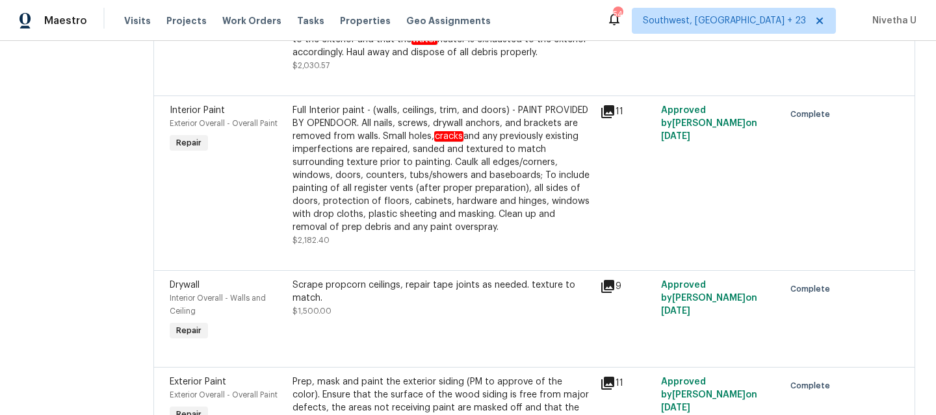
scroll to position [549, 0]
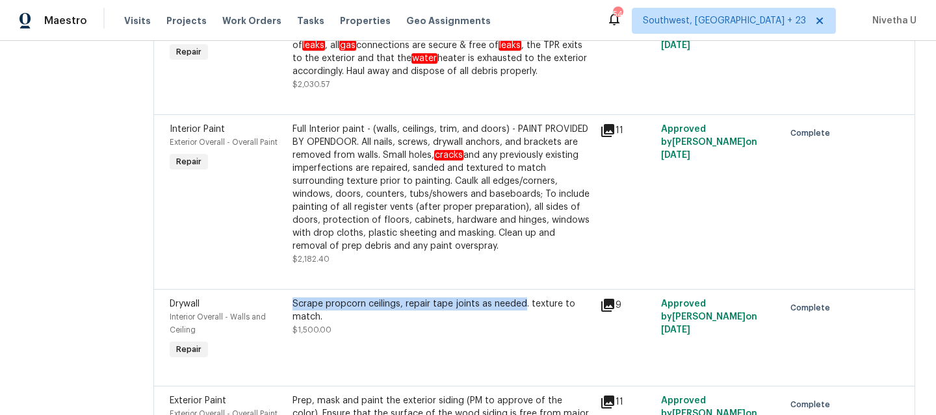
drag, startPoint x: 320, startPoint y: 333, endPoint x: 550, endPoint y: 334, distance: 230.2
click at [550, 324] on div "Scrape propcorn ceilings, repair tape joints as needed. texture to match." at bounding box center [443, 311] width 300 height 26
copy div "Scrape propcorn ceilings, repair tape joints as needed"
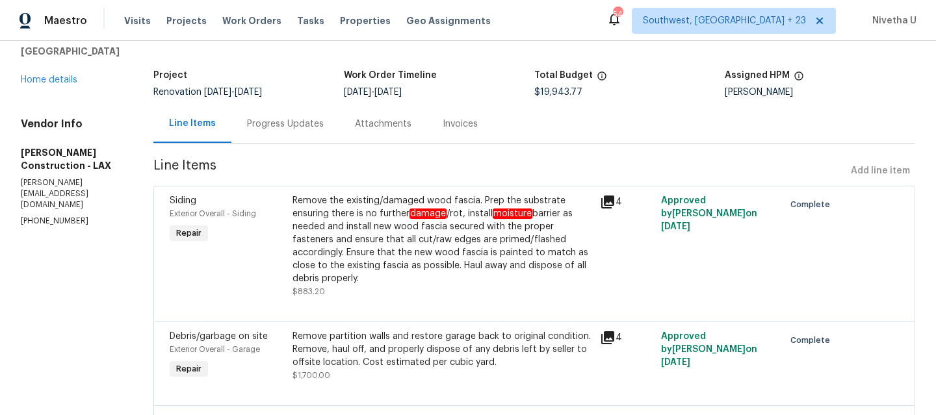
scroll to position [60, 0]
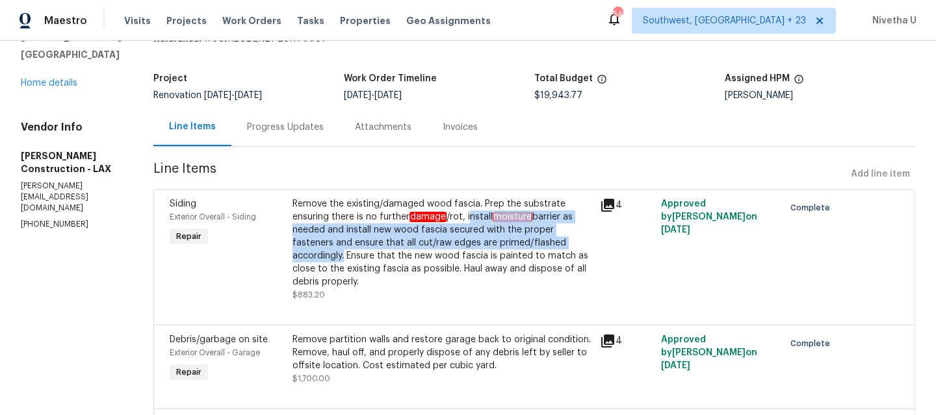
drag, startPoint x: 494, startPoint y: 217, endPoint x: 369, endPoint y: 256, distance: 131.6
click at [369, 256] on div "Remove the existing/damaged wood fascia. Prep the substrate ensuring there is n…" at bounding box center [443, 243] width 300 height 91
copy div "nstall moisture barrier as needed and install new wood fascia secured with the …"
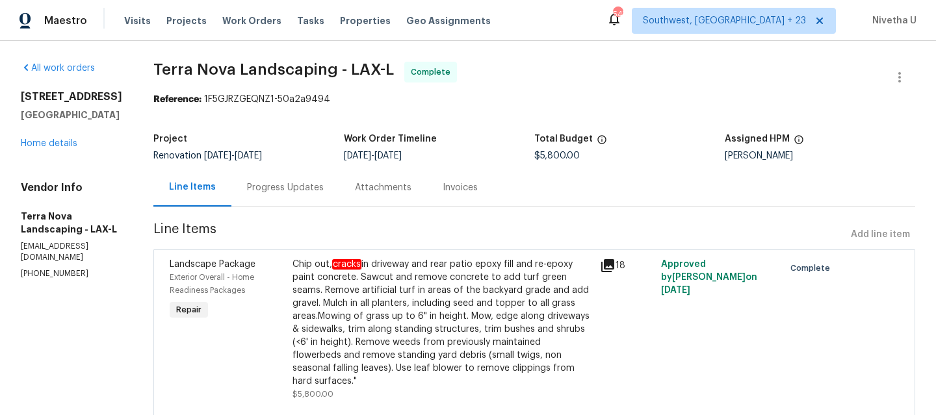
scroll to position [43, 0]
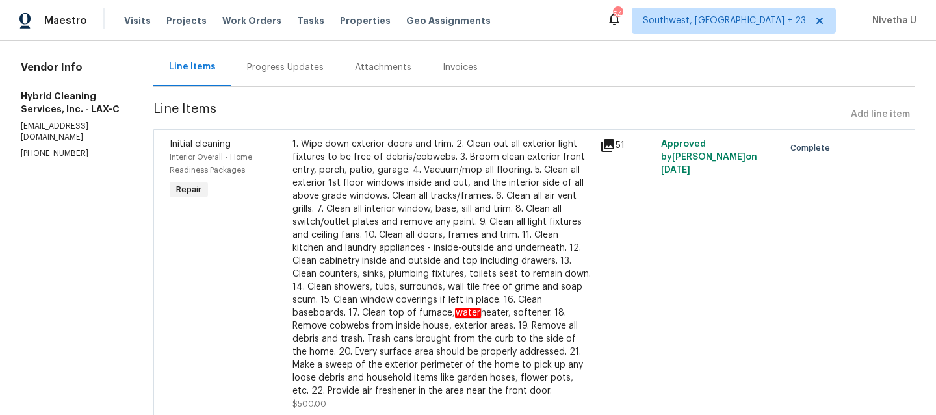
scroll to position [186, 0]
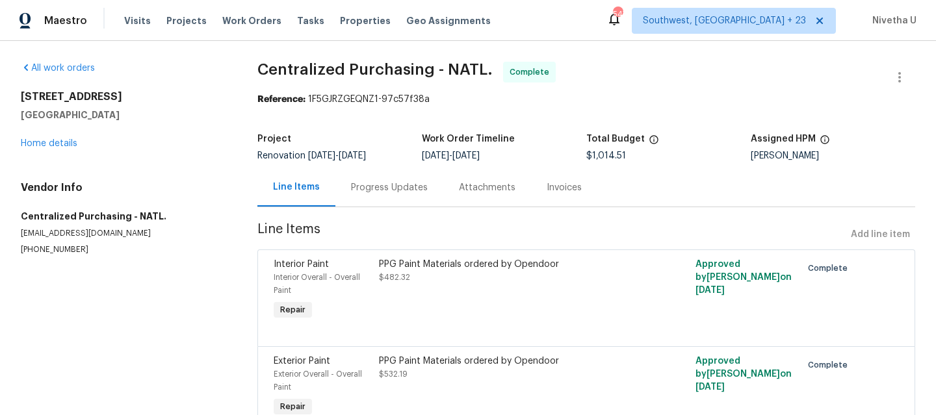
scroll to position [76, 0]
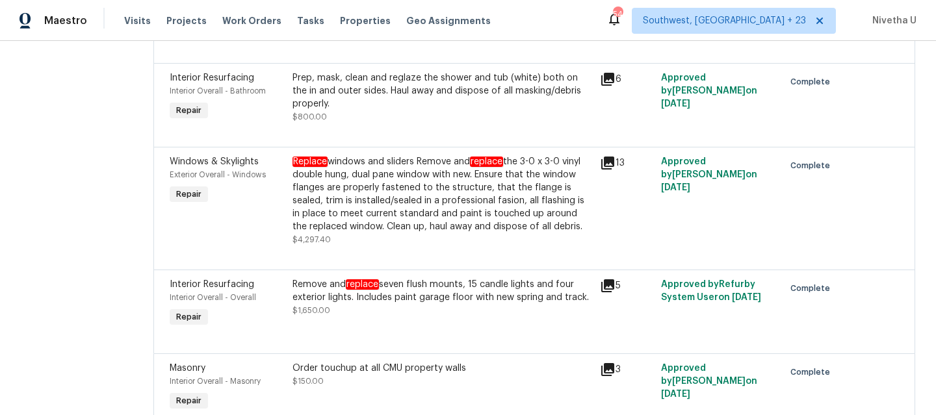
scroll to position [1191, 0]
